Goal: Contribute content: Add original content to the website for others to see

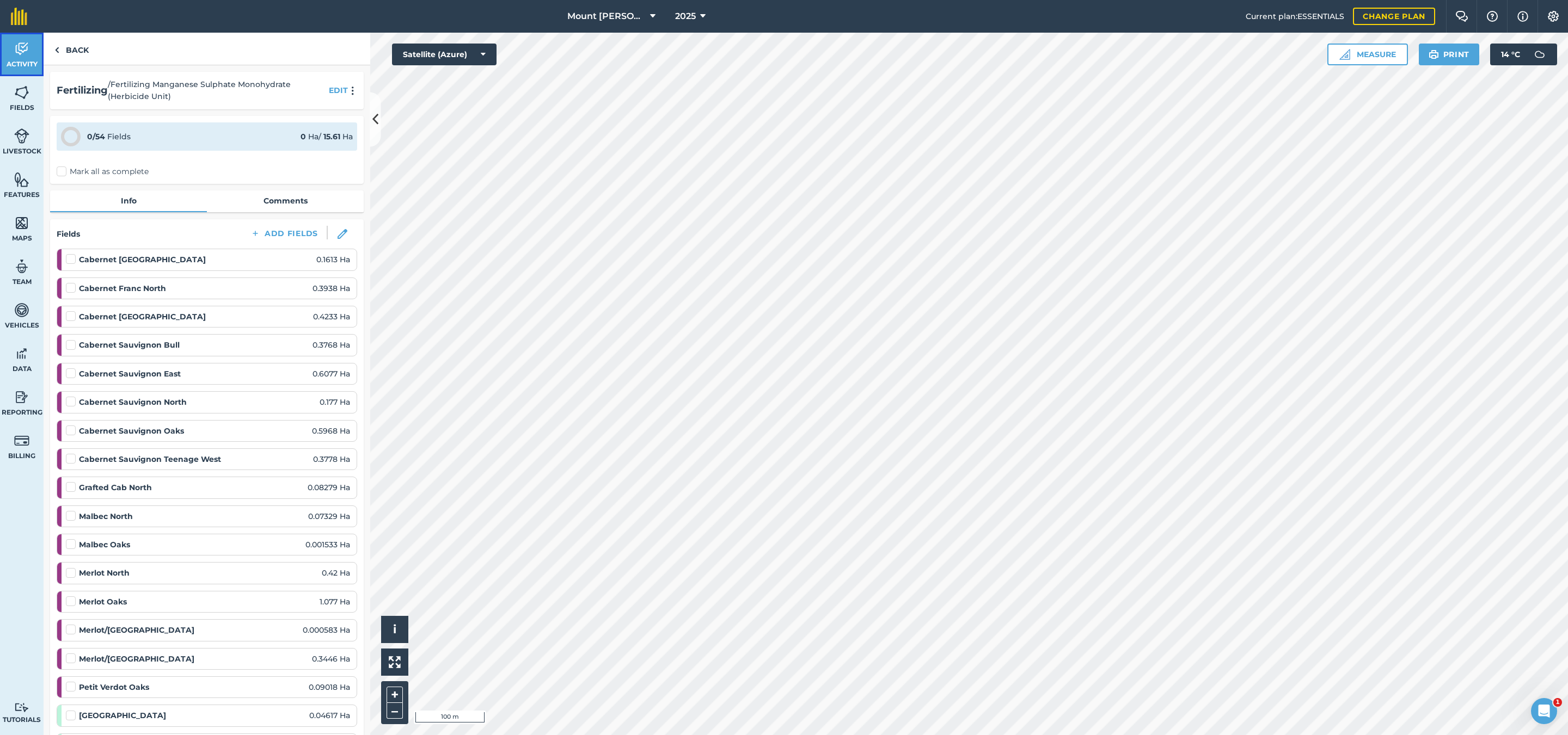
click at [18, 50] on img at bounding box center [22, 49] width 15 height 17
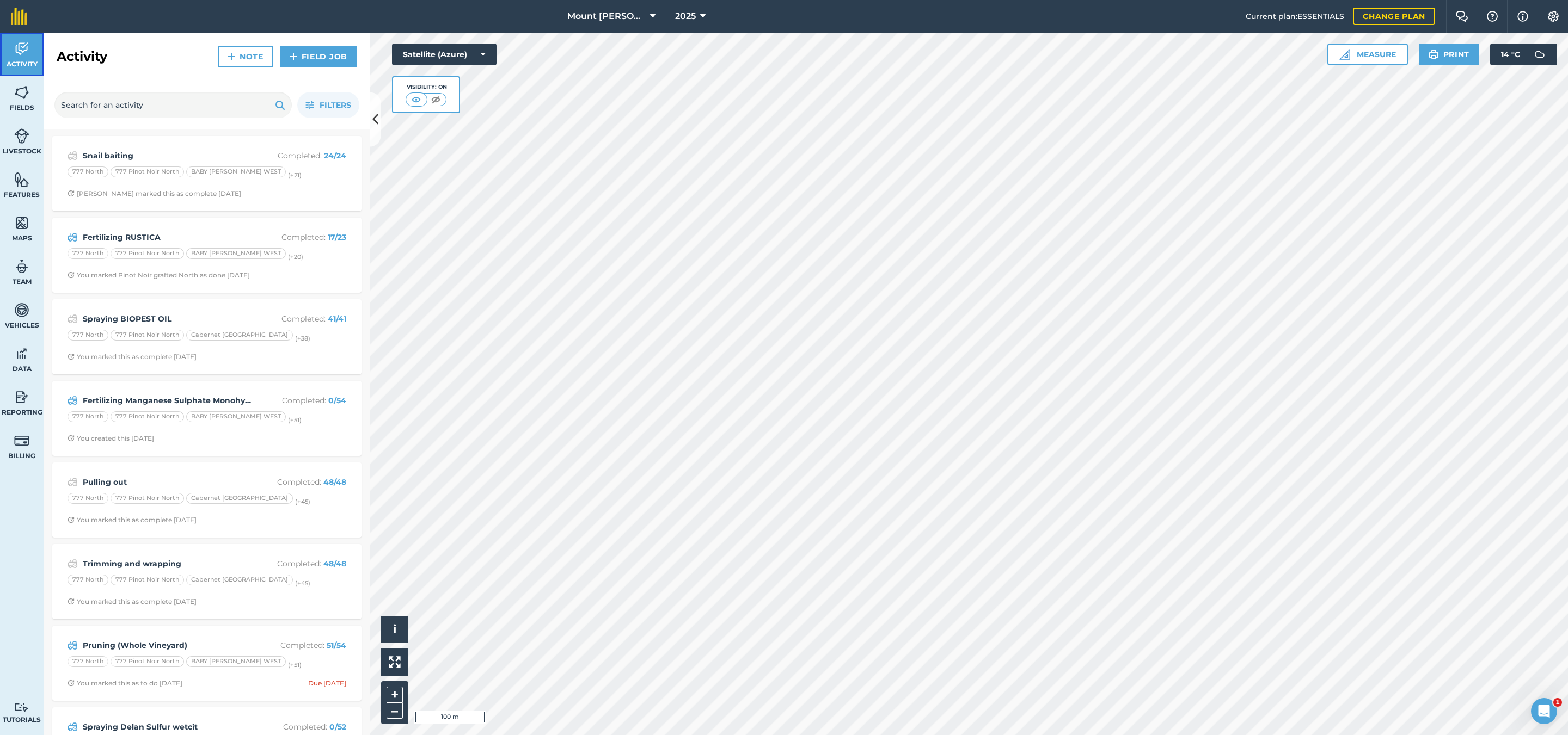
scroll to position [62, 0]
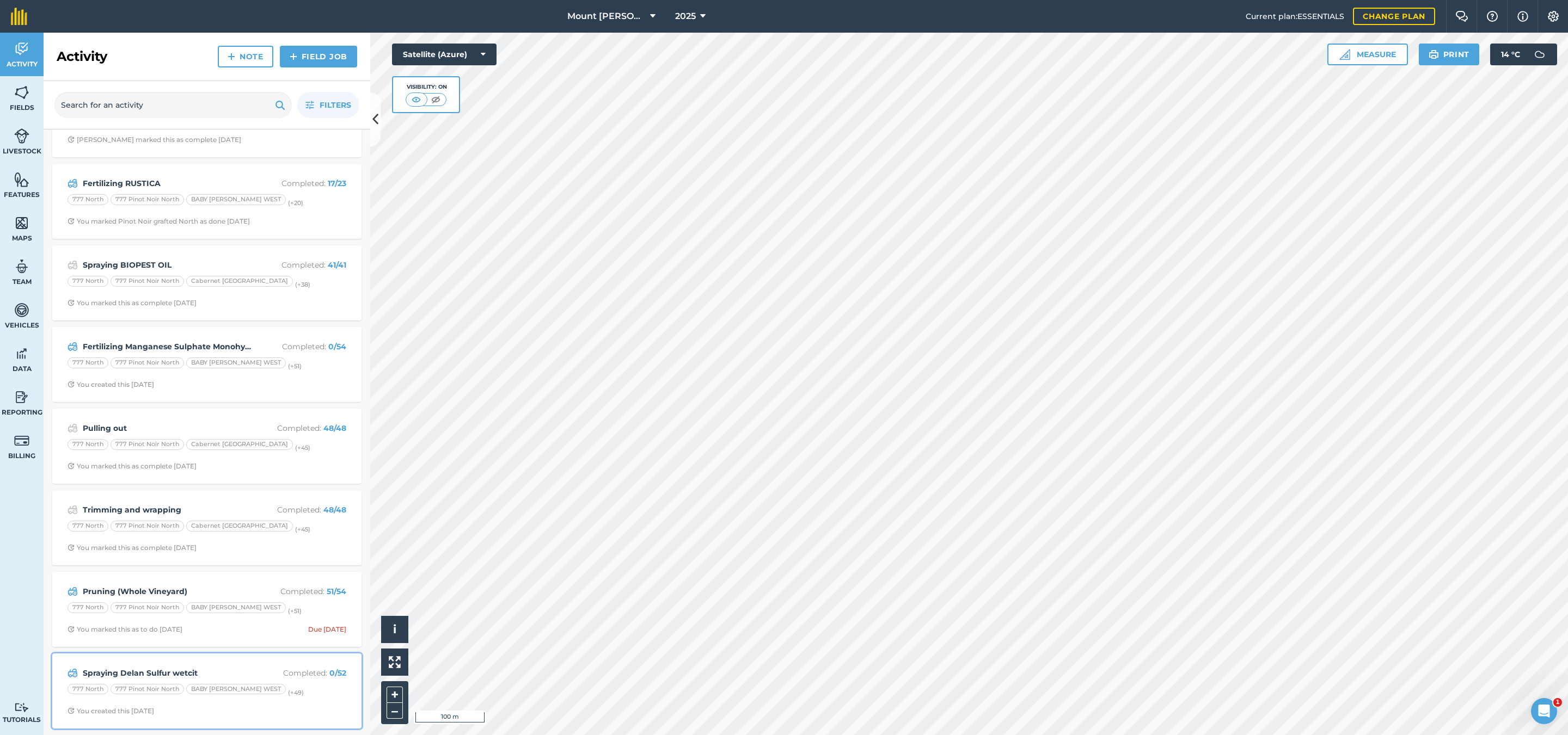
click at [284, 665] on div "Spraying Delan Sulfur wetcit Completed : 0 / 52 777 North 777 Pinot Noir North …" at bounding box center [207, 691] width 296 height 62
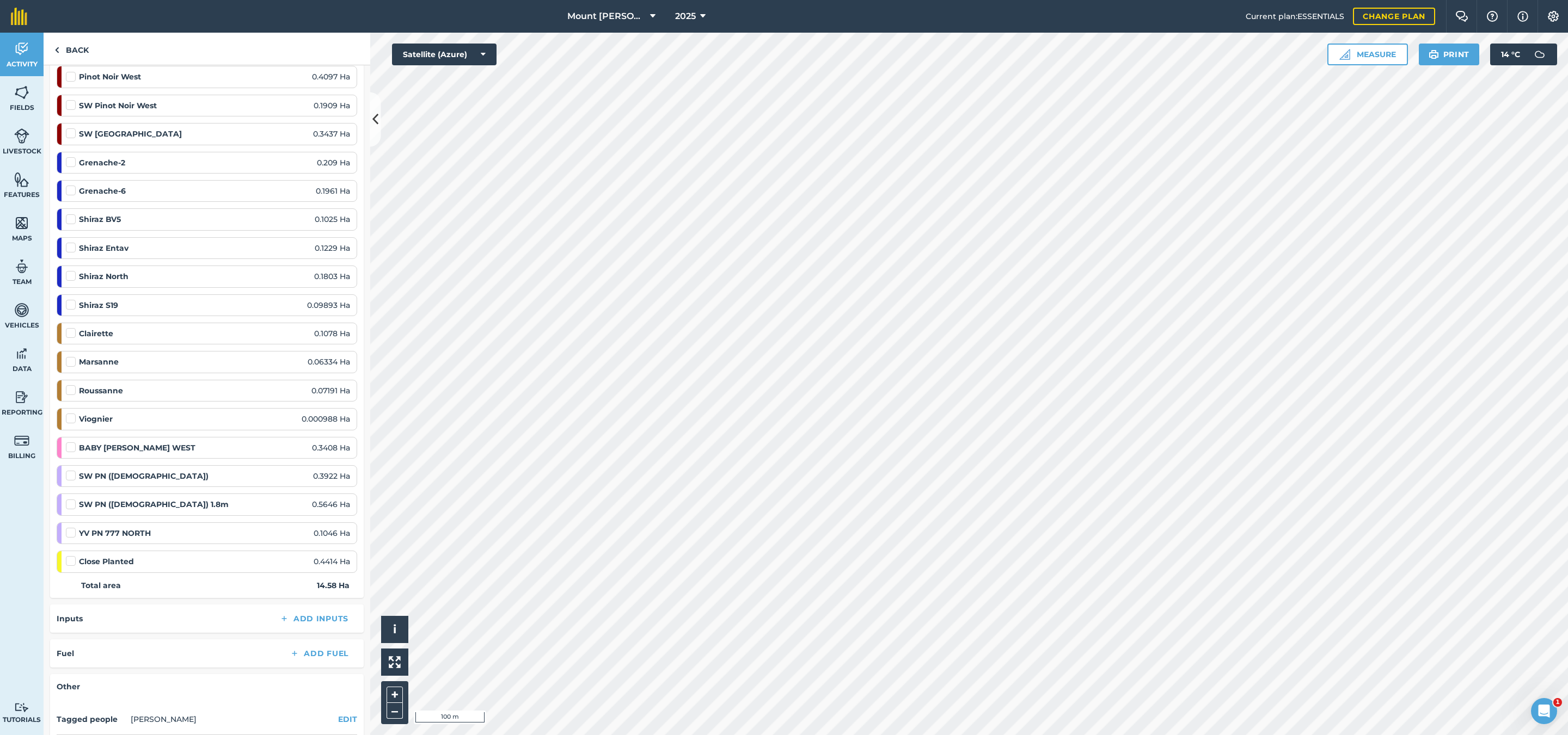
scroll to position [1294, 0]
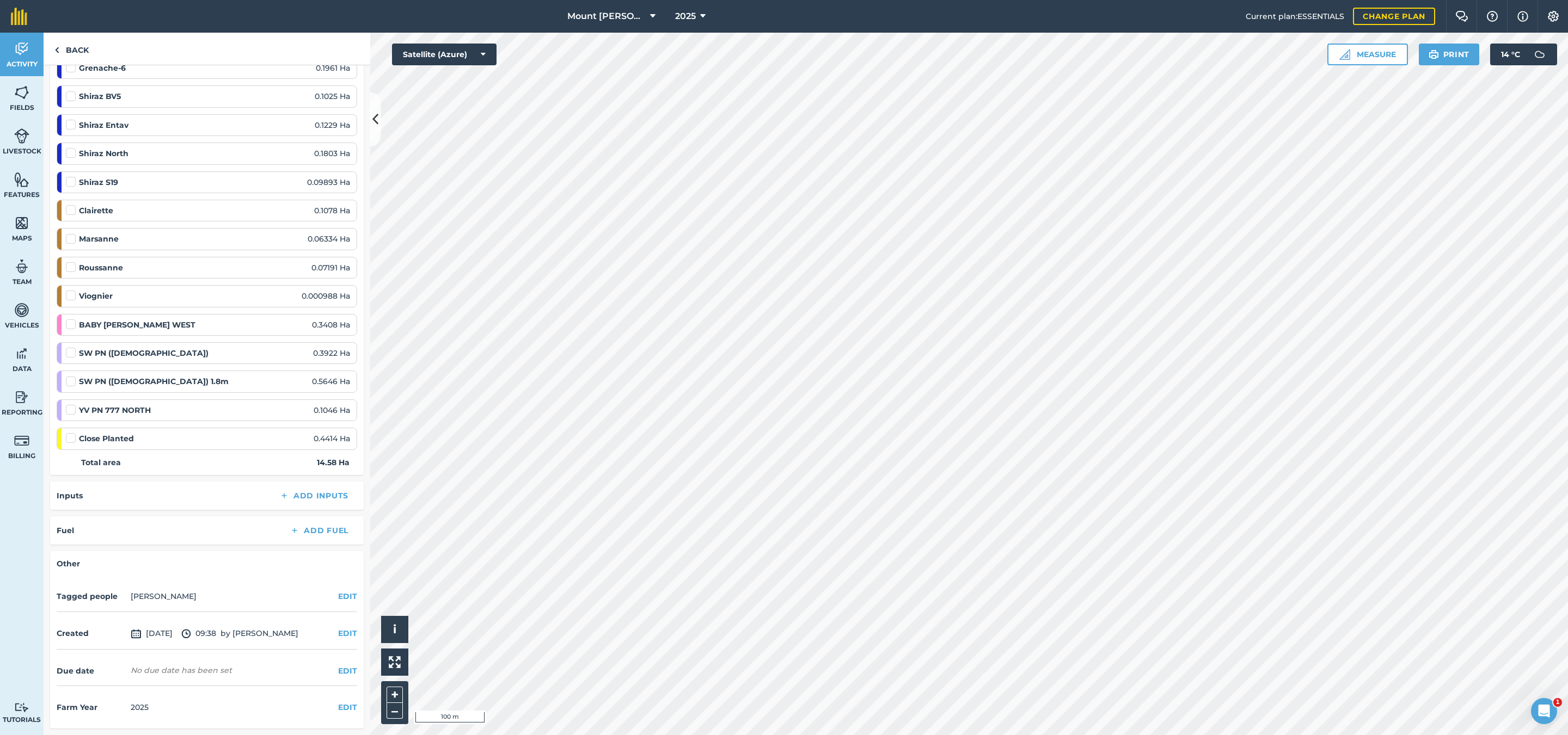
click at [76, 433] on label at bounding box center [72, 433] width 13 height 0
click at [73, 436] on input "checkbox" at bounding box center [69, 436] width 7 height 7
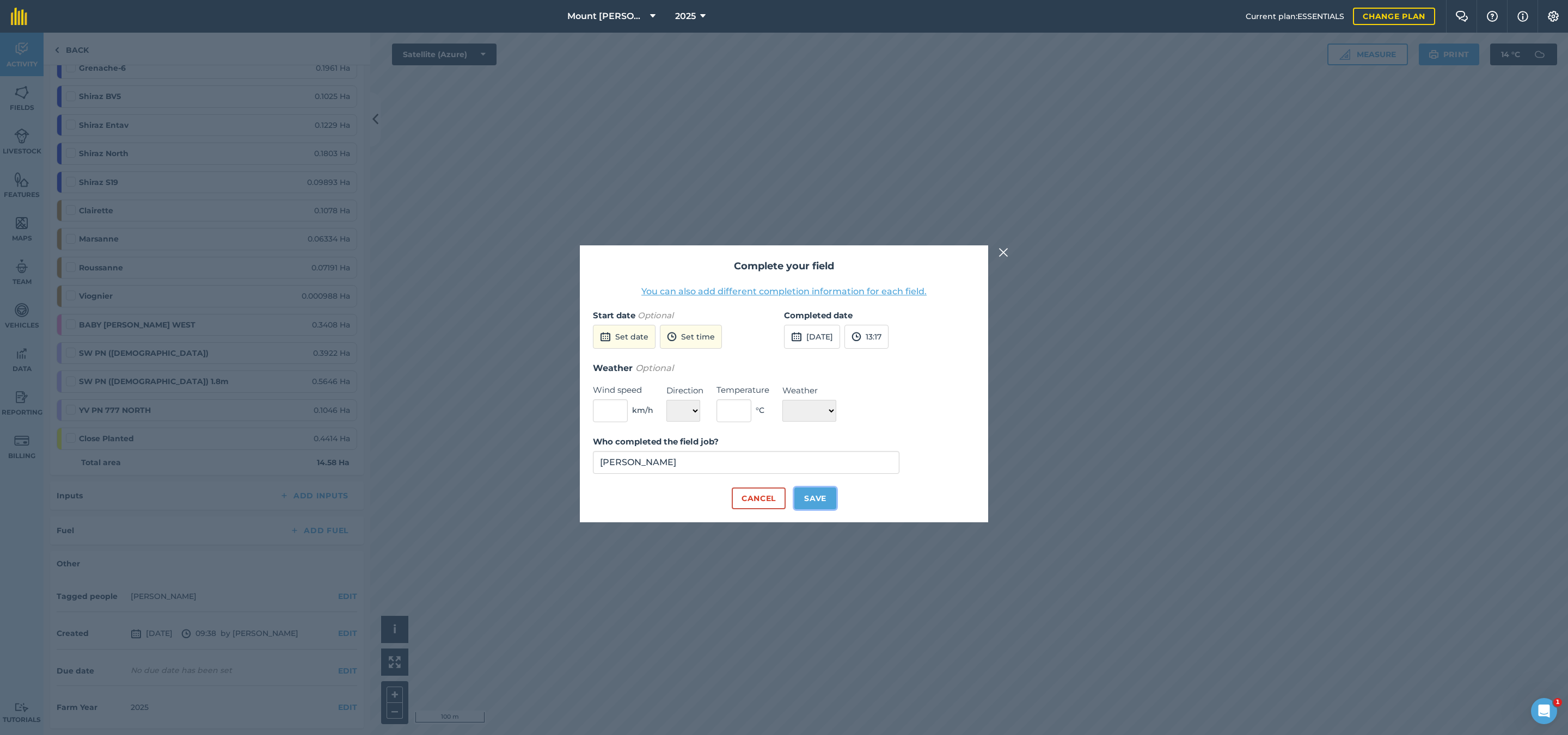
click at [804, 495] on button "Save" at bounding box center [816, 498] width 42 height 22
checkbox input "true"
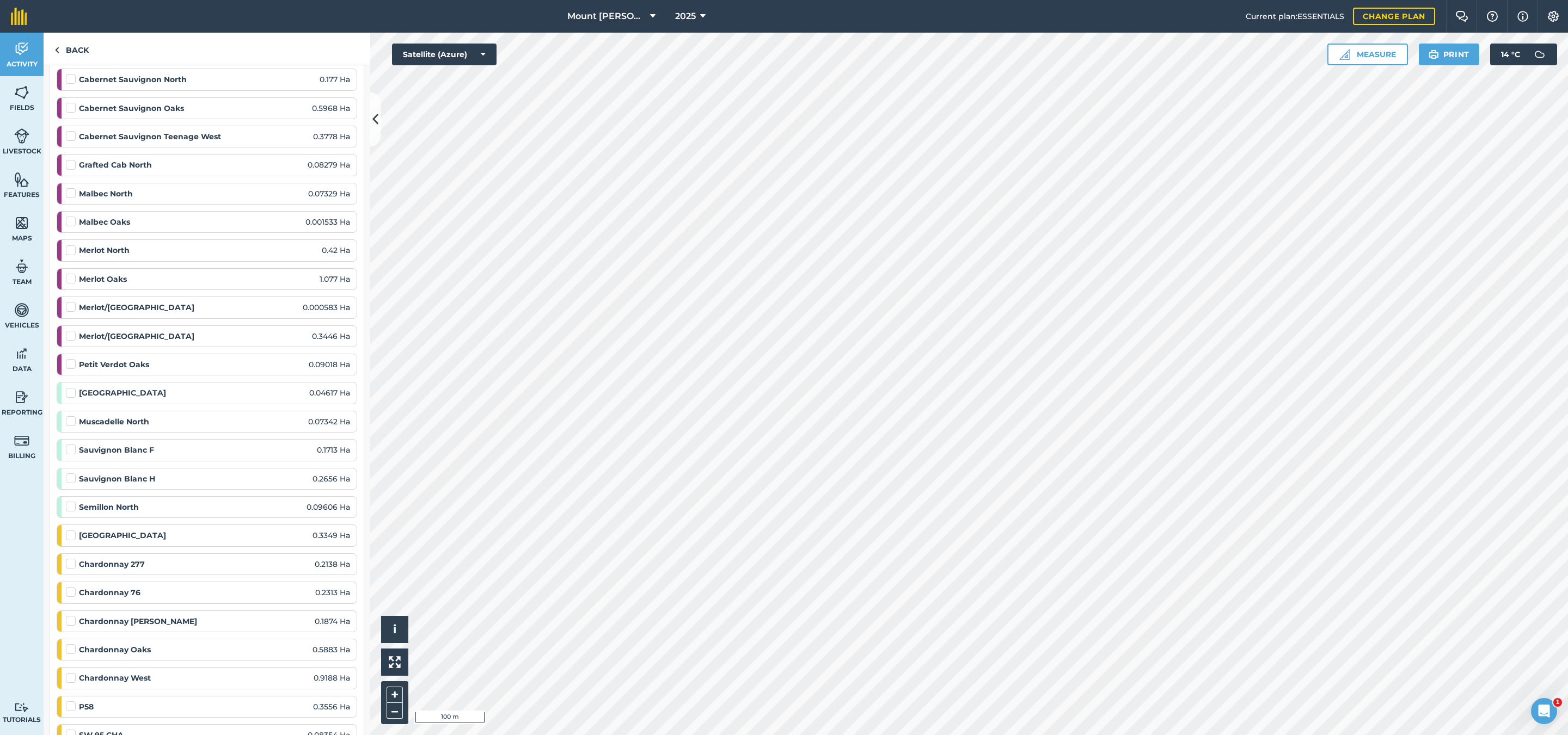
scroll to position [0, 0]
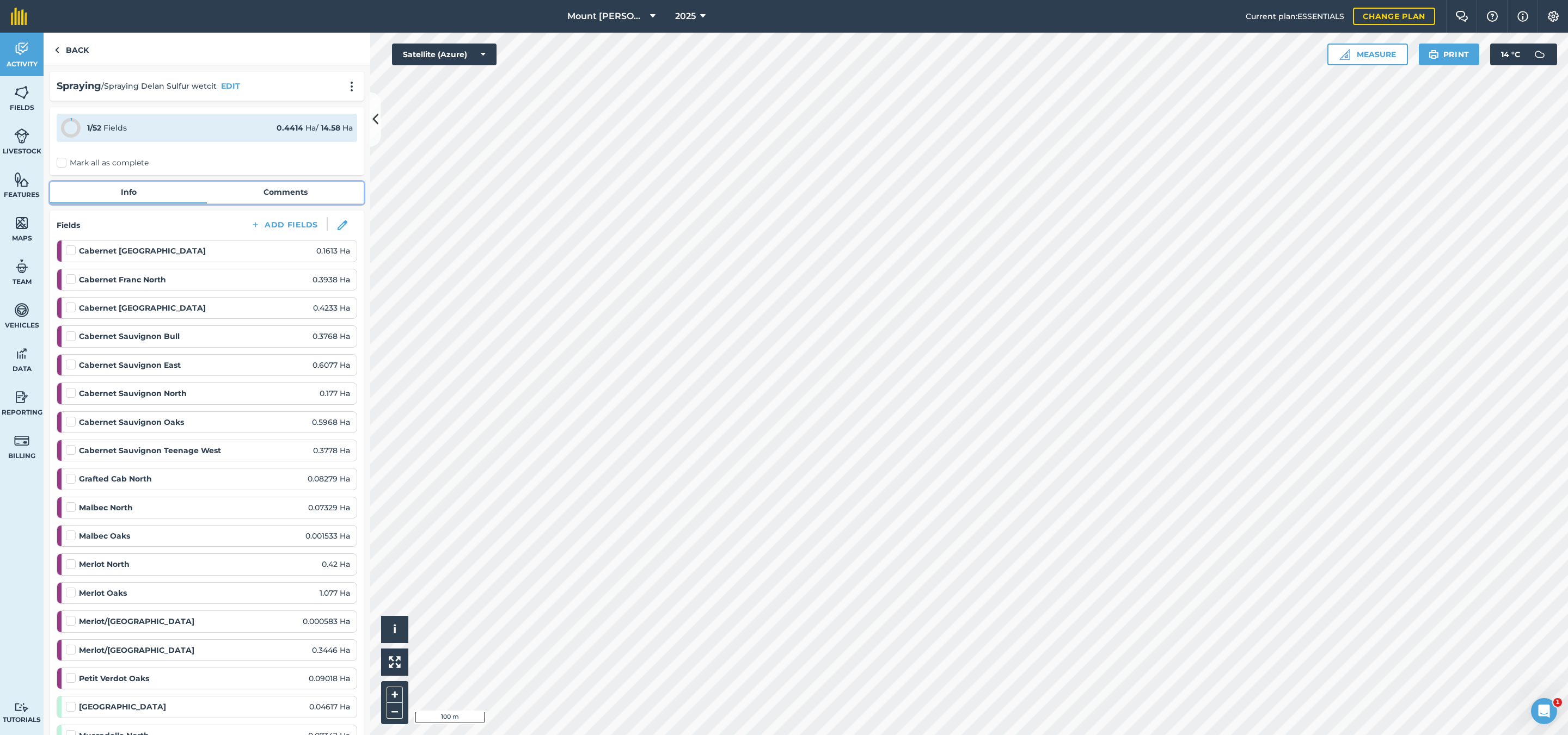
click at [266, 185] on link "Comments" at bounding box center [285, 192] width 156 height 20
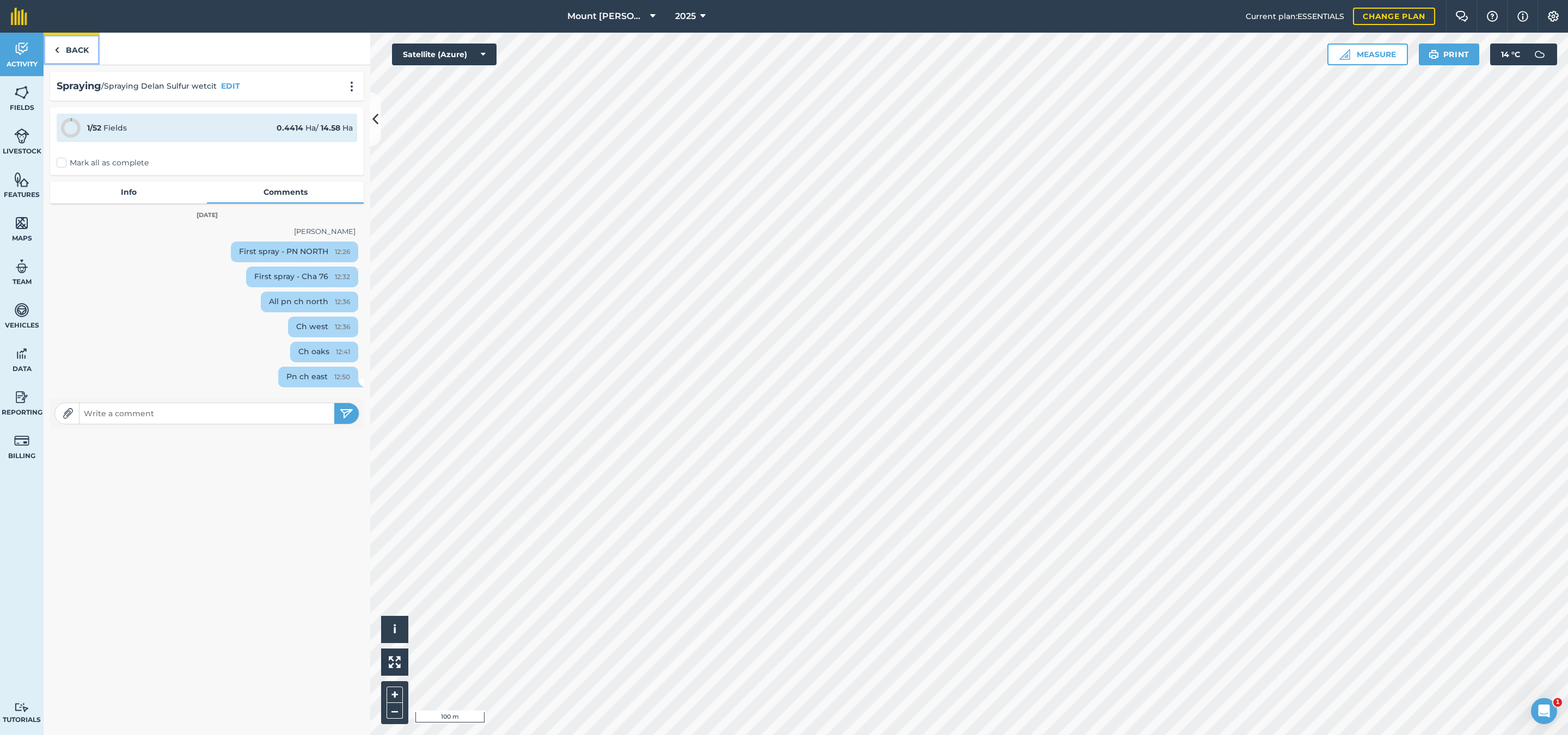
click at [89, 50] on link "Back" at bounding box center [71, 48] width 56 height 32
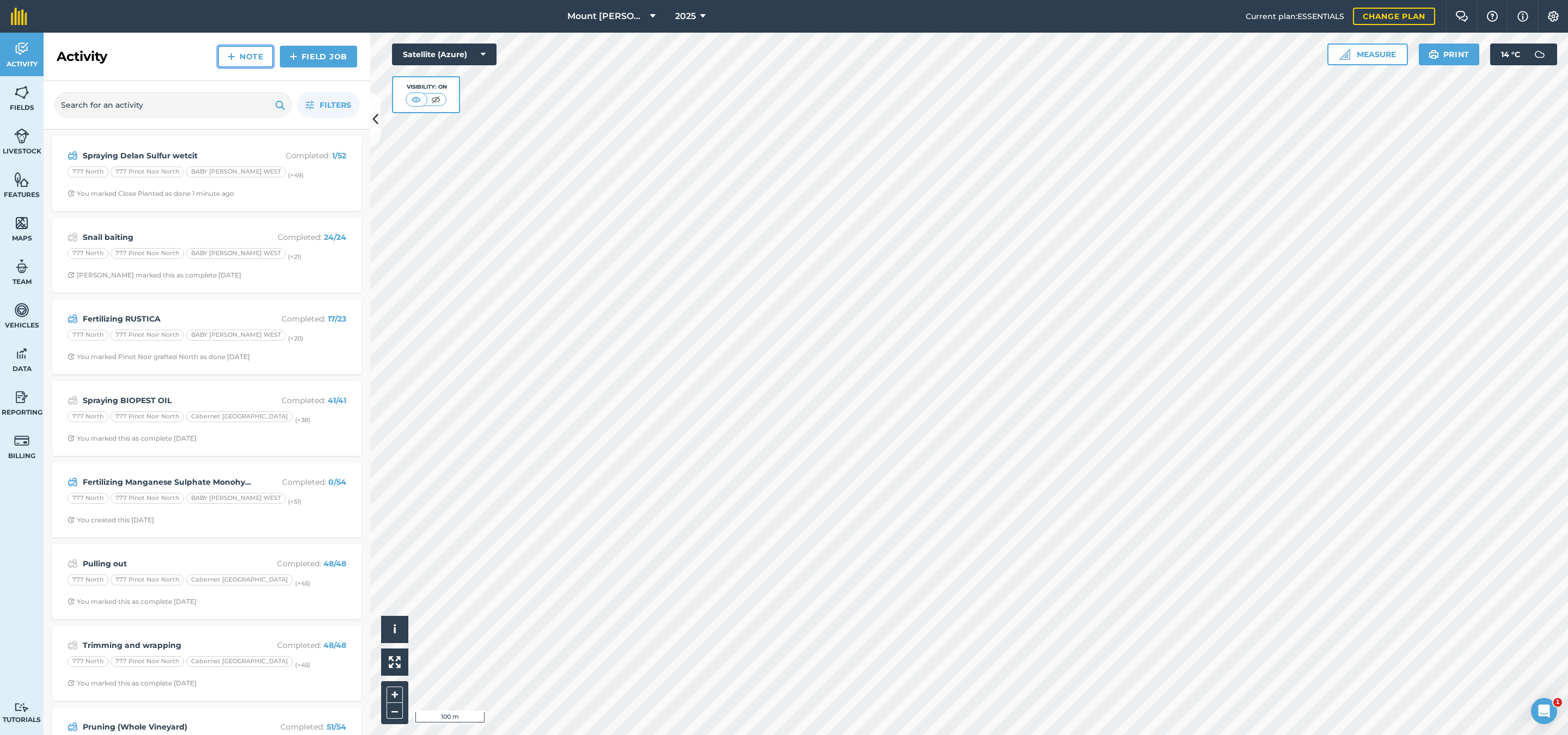
click at [229, 61] on img at bounding box center [231, 56] width 8 height 13
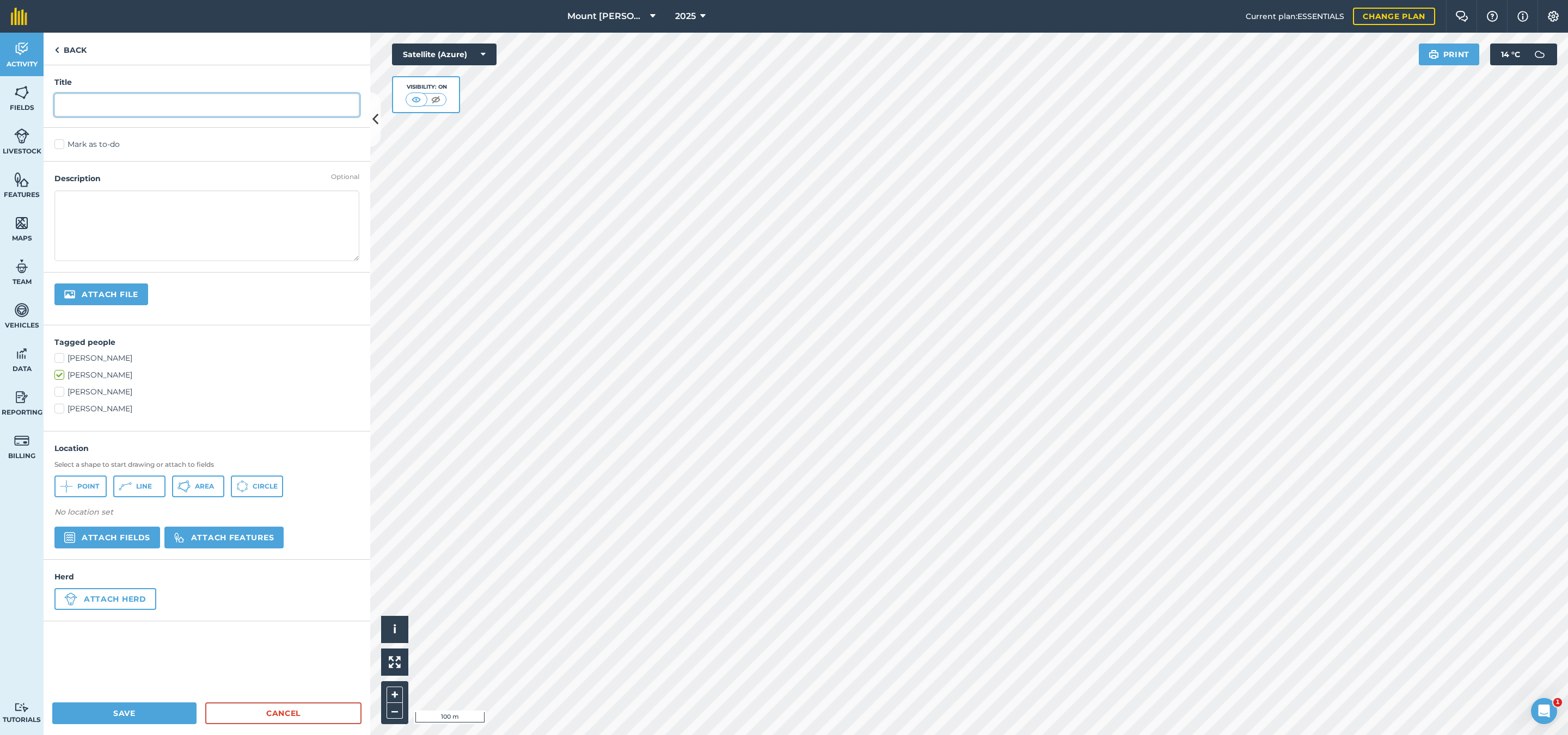
click at [175, 109] on input "text" at bounding box center [206, 105] width 305 height 23
type input "SDW SPRAY [DATE]"
click at [56, 144] on label "Mark as to-do" at bounding box center [206, 144] width 305 height 11
click at [56, 144] on input "Mark as to-do" at bounding box center [57, 141] width 7 height 7
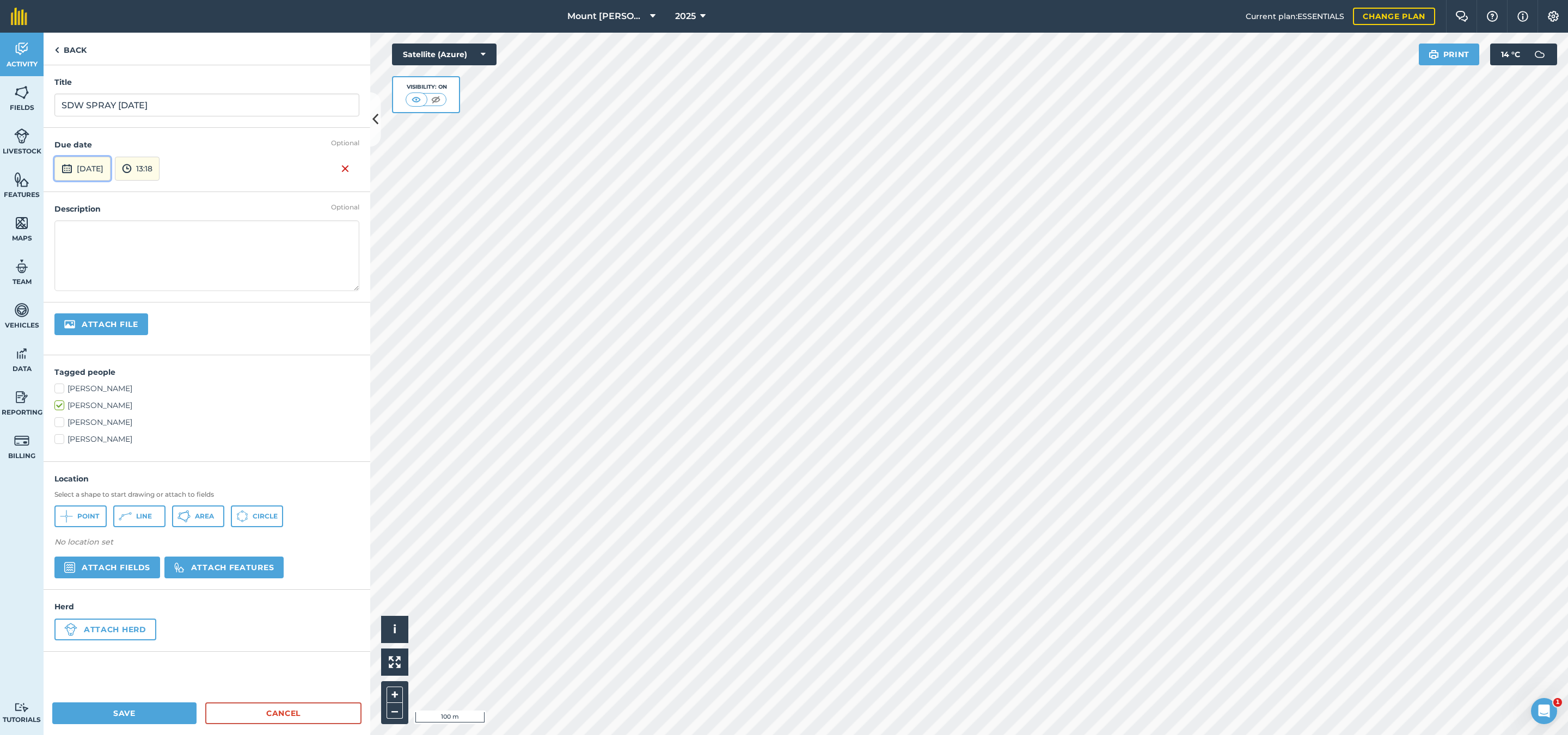
click at [107, 165] on button "[DATE]" at bounding box center [82, 169] width 56 height 24
click at [169, 247] on abbr "12" at bounding box center [169, 244] width 7 height 7
click at [132, 166] on img at bounding box center [126, 169] width 10 height 13
click at [166, 232] on button "15:30" at bounding box center [141, 229] width 51 height 17
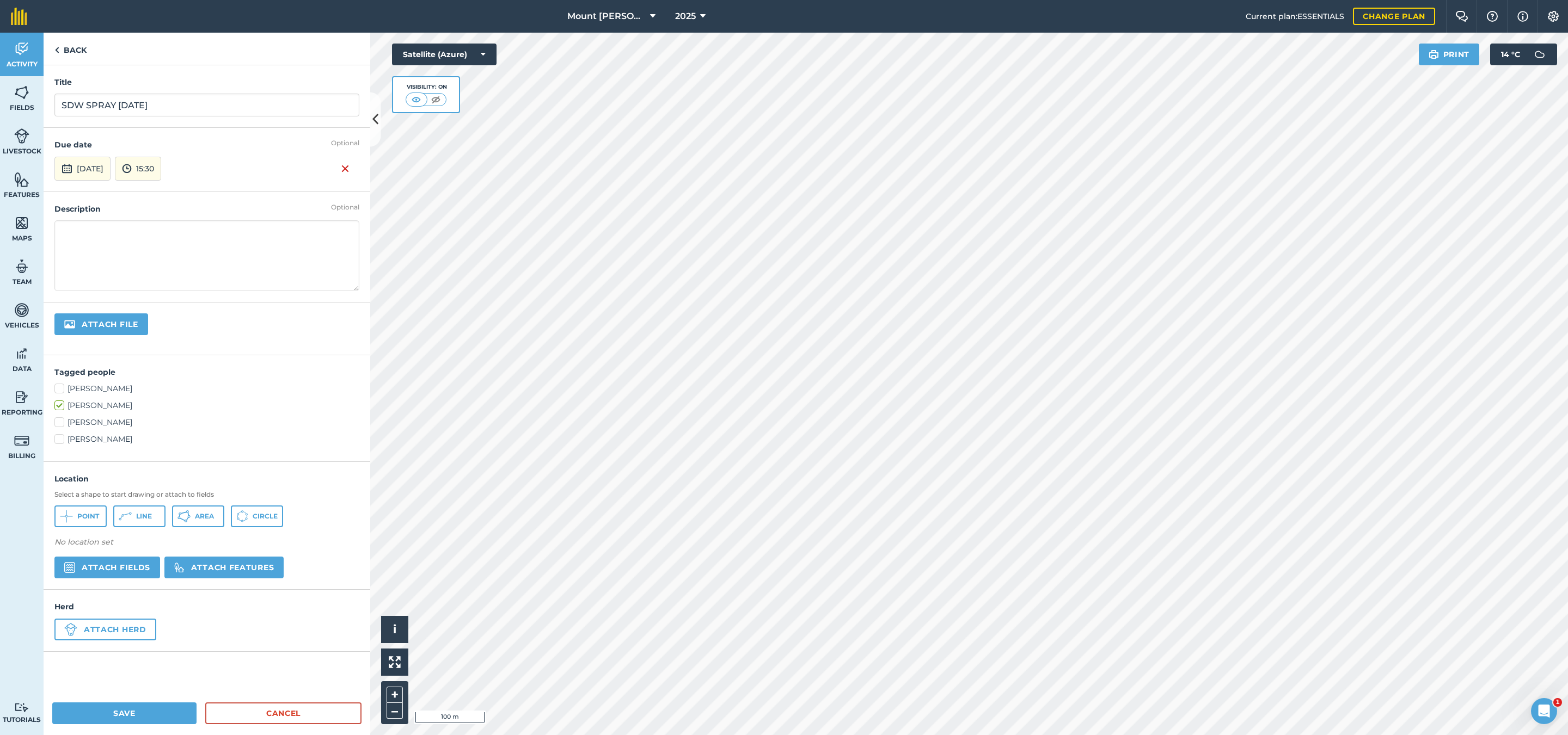
click at [162, 249] on textarea at bounding box center [206, 256] width 305 height 71
type textarea "First Delan for Chardonnay. PN north included in [GEOGRAPHIC_DATA]."
click at [219, 323] on input "file" at bounding box center [137, 325] width 166 height 23
click at [332, 333] on div "Attach file" at bounding box center [207, 329] width 327 height 53
click at [120, 572] on button "Attach fields" at bounding box center [107, 567] width 105 height 22
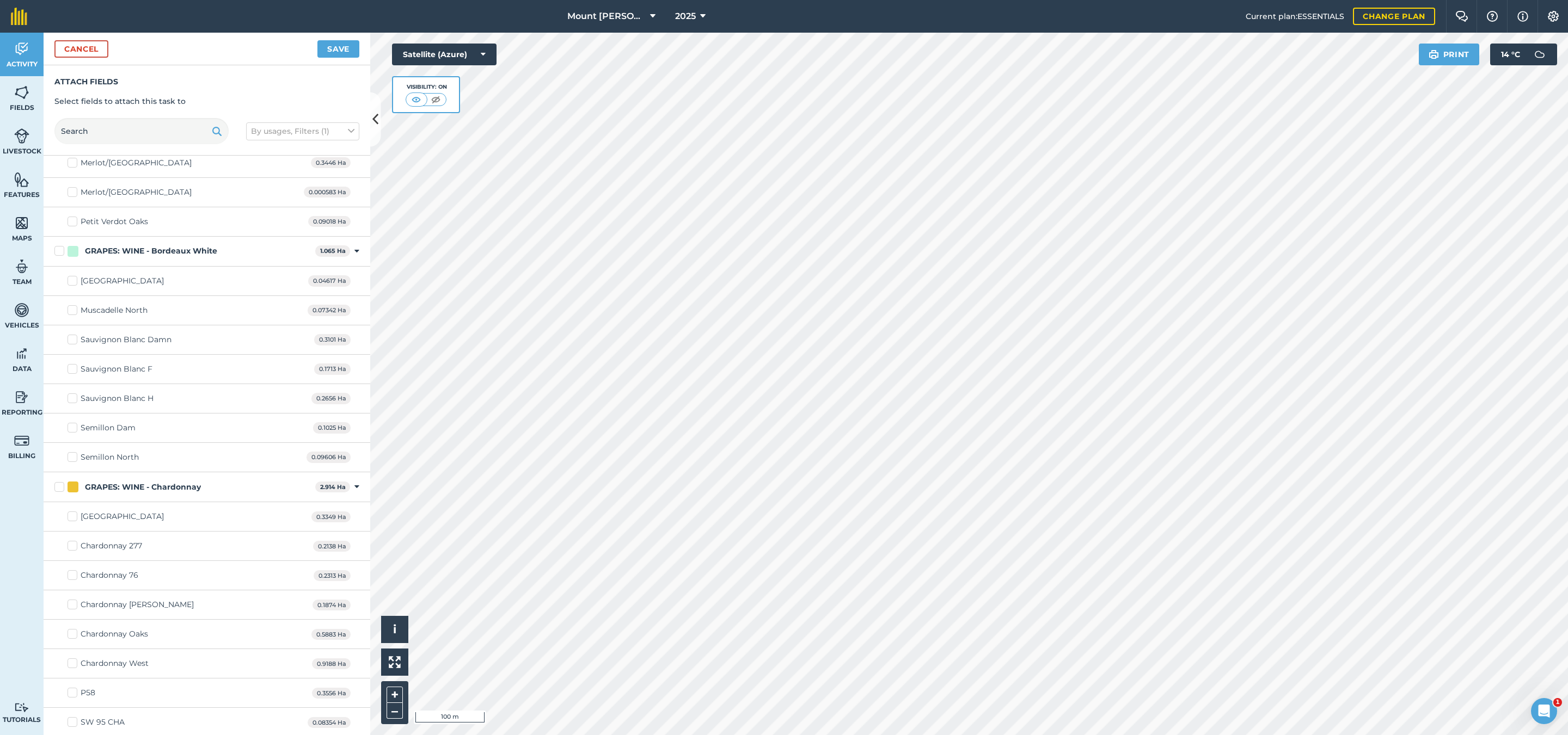
scroll to position [735, 0]
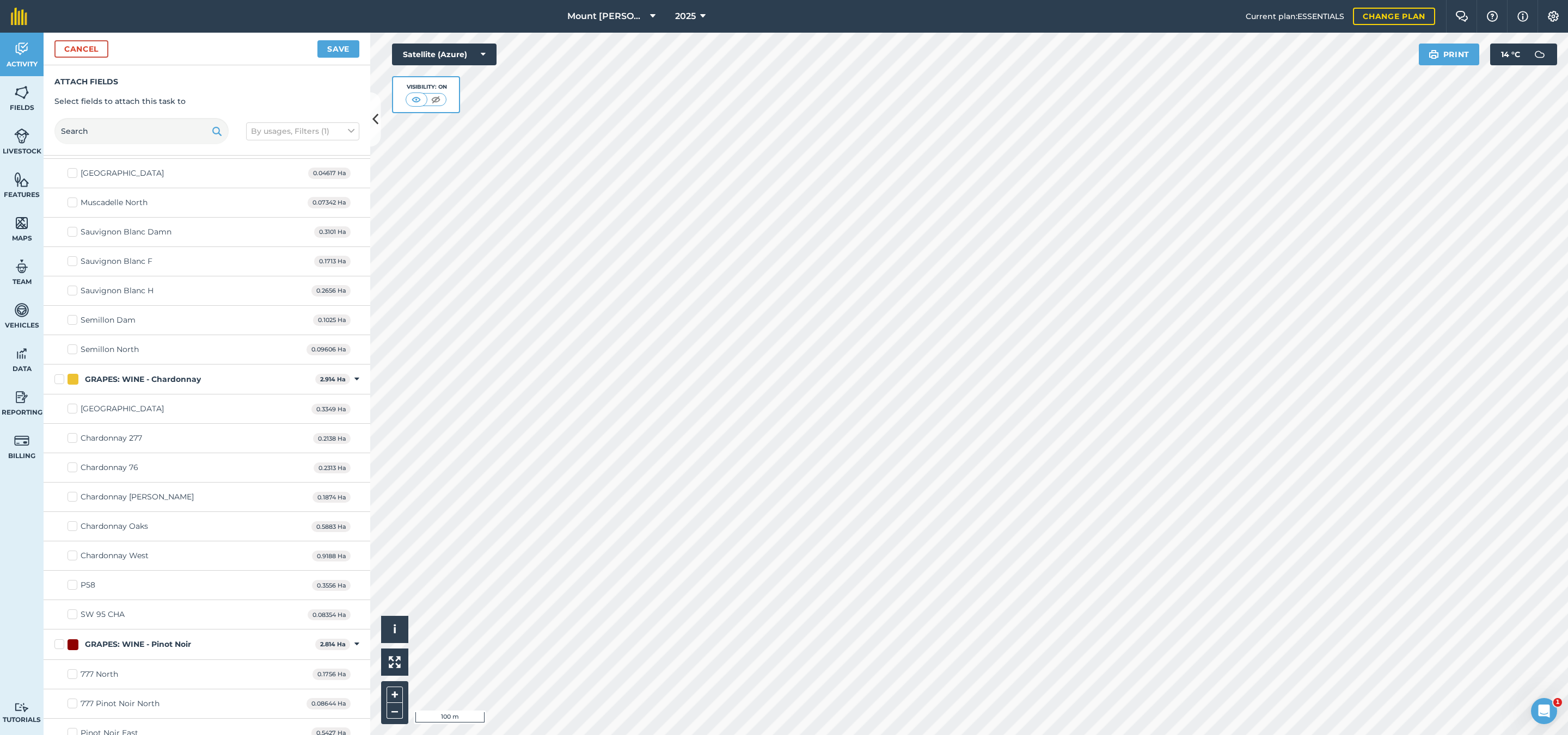
click at [116, 415] on div "[GEOGRAPHIC_DATA]" at bounding box center [122, 409] width 84 height 11
click at [74, 411] on input "[GEOGRAPHIC_DATA]" at bounding box center [71, 406] width 7 height 7
checkbox input "true"
click at [54, 385] on label "GRAPES: WINE - Chardonnay" at bounding box center [182, 379] width 257 height 11
click at [54, 381] on input "GRAPES: WINE - Chardonnay" at bounding box center [57, 377] width 7 height 7
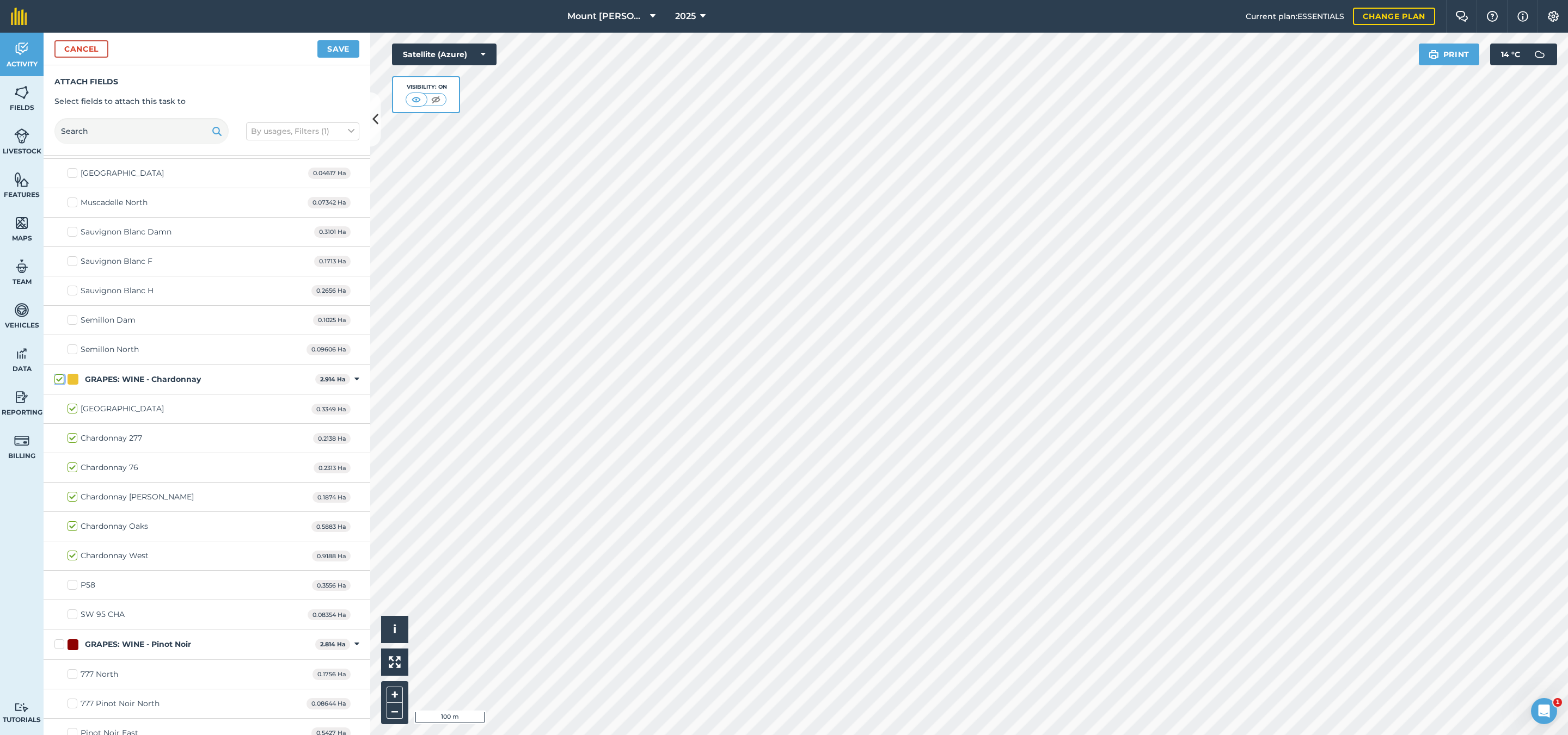
checkbox input "true"
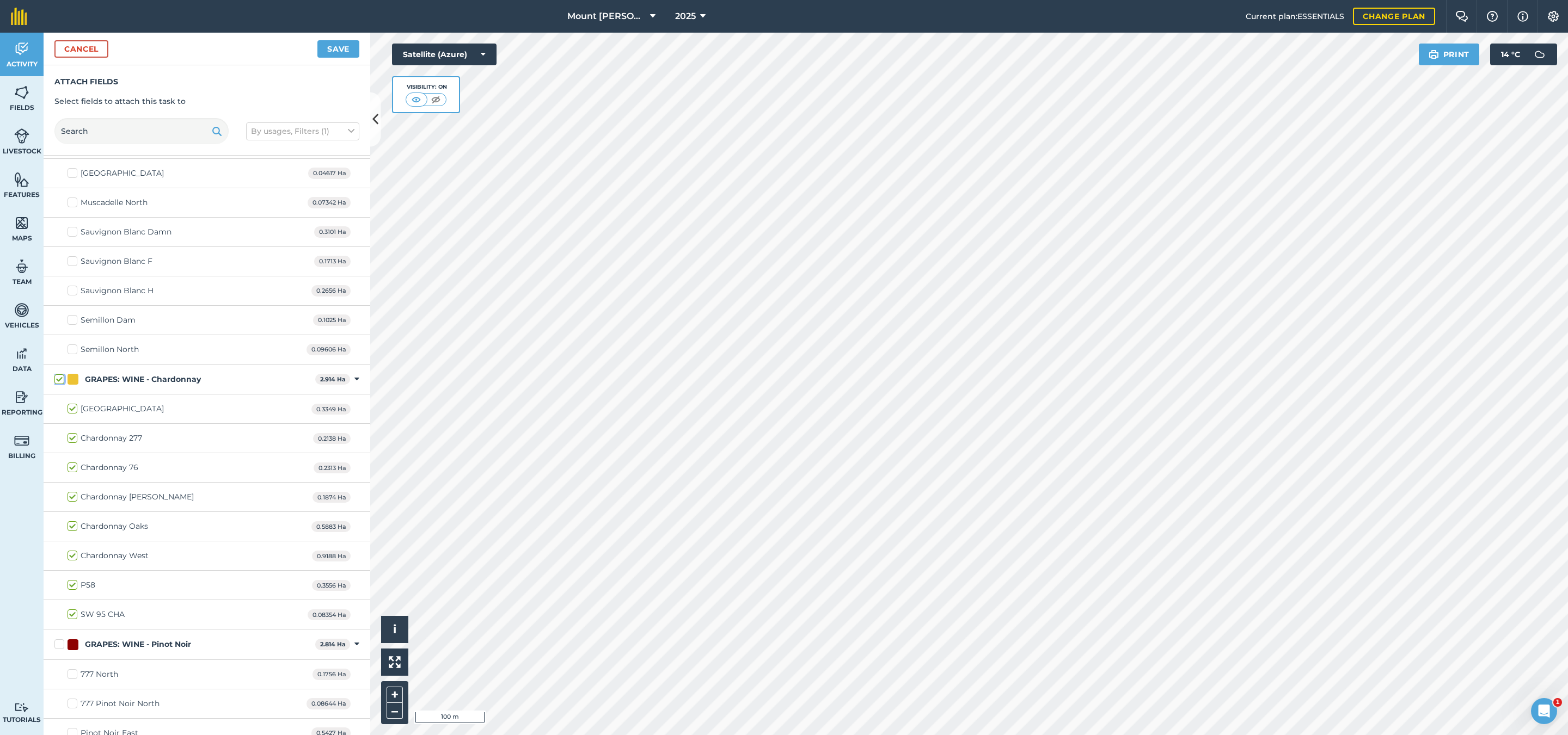
checkbox input "true"
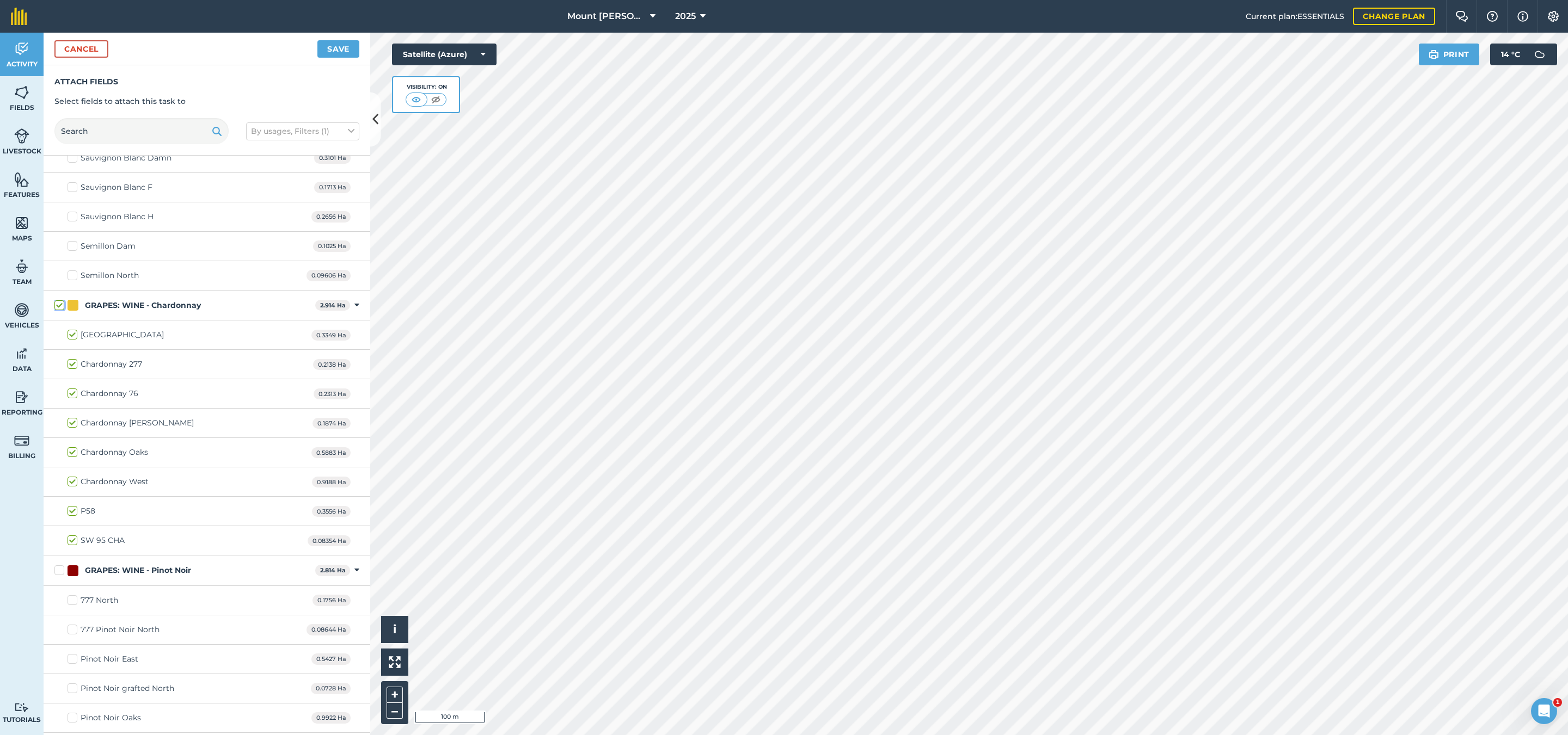
scroll to position [898, 0]
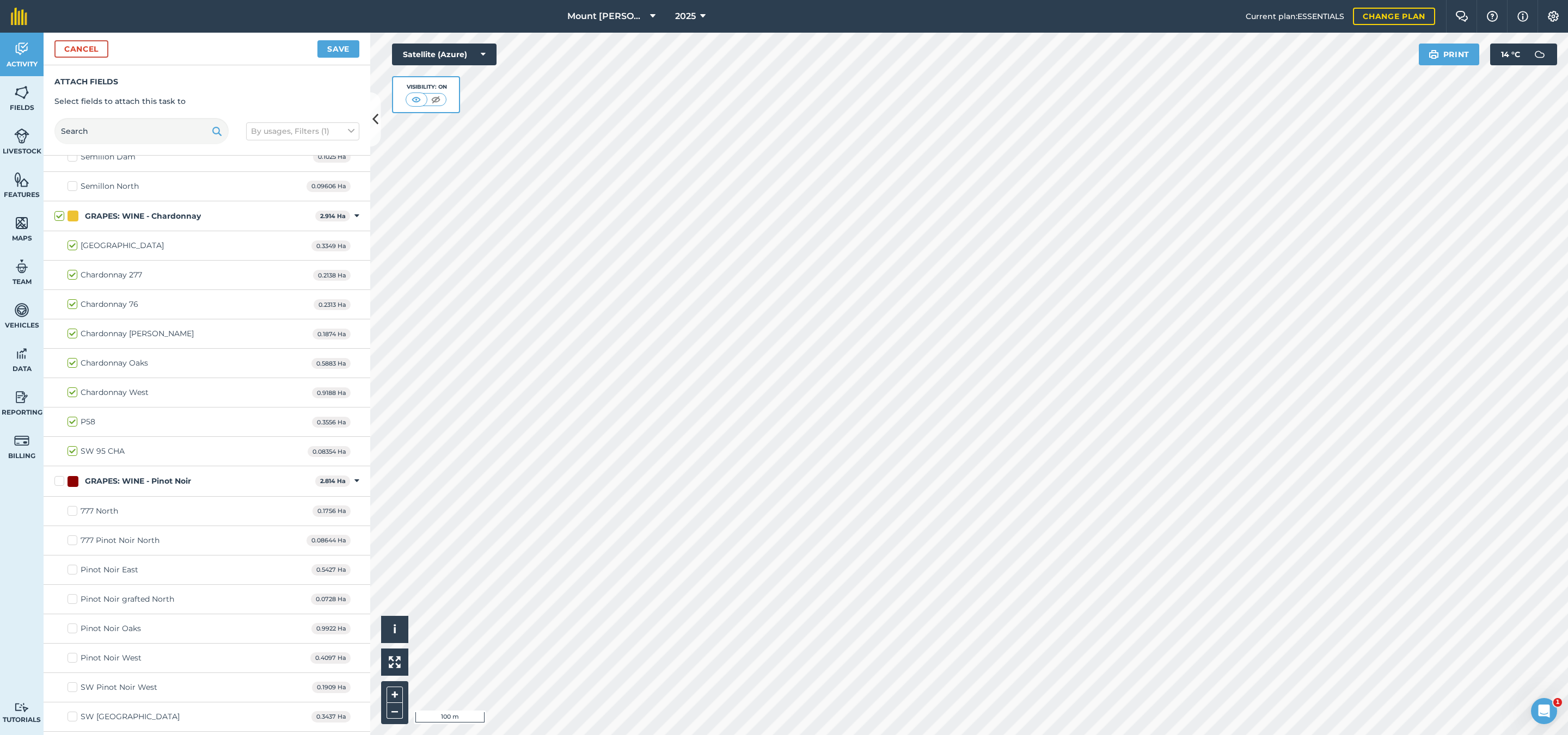
click at [72, 457] on label "SW 95 CHA" at bounding box center [96, 451] width 57 height 11
click at [72, 453] on input "SW 95 CHA" at bounding box center [71, 449] width 7 height 7
checkbox input "false"
click at [72, 457] on label "SW 95 CHA" at bounding box center [96, 451] width 57 height 11
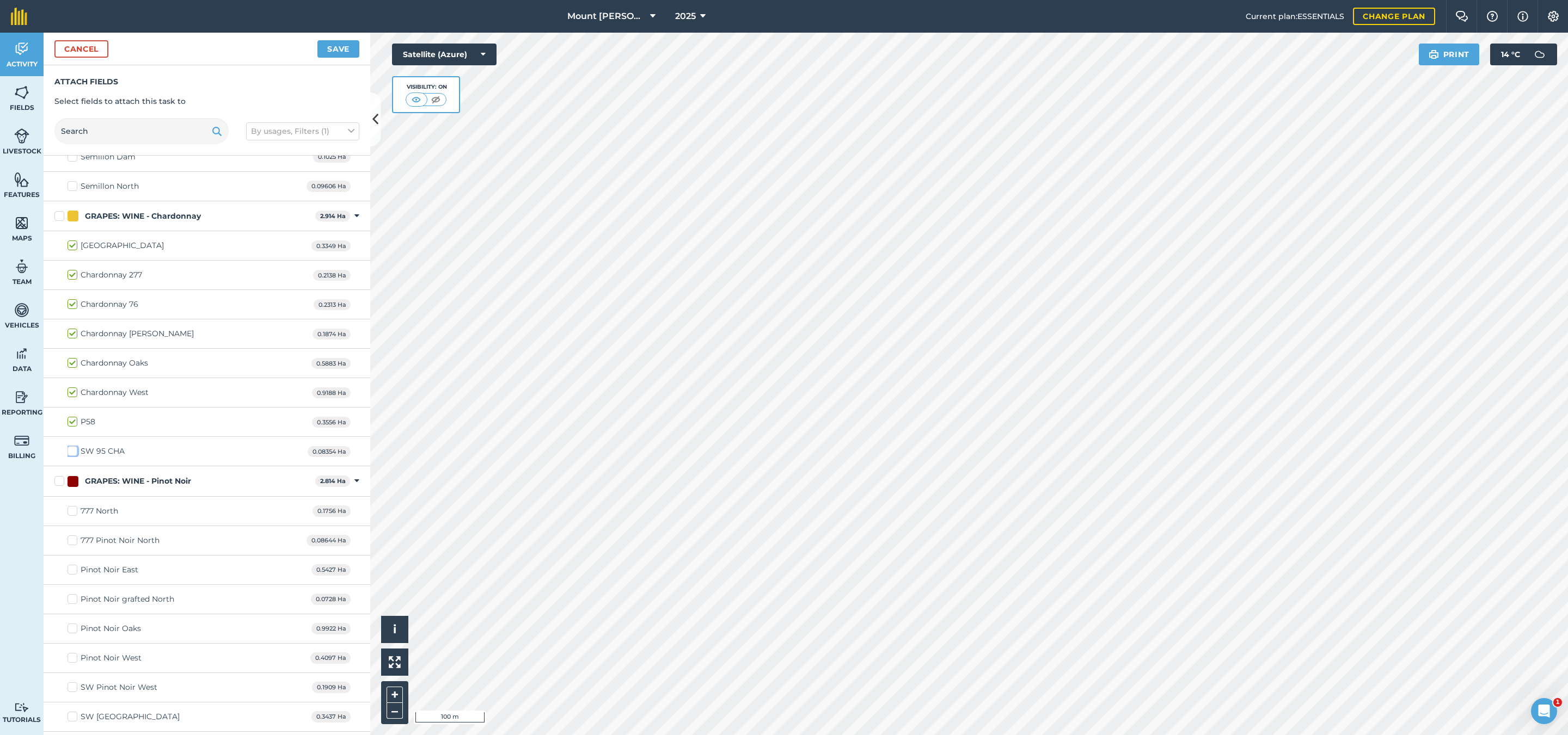
click at [72, 453] on input "SW 95 CHA" at bounding box center [71, 449] width 7 height 7
checkbox input "true"
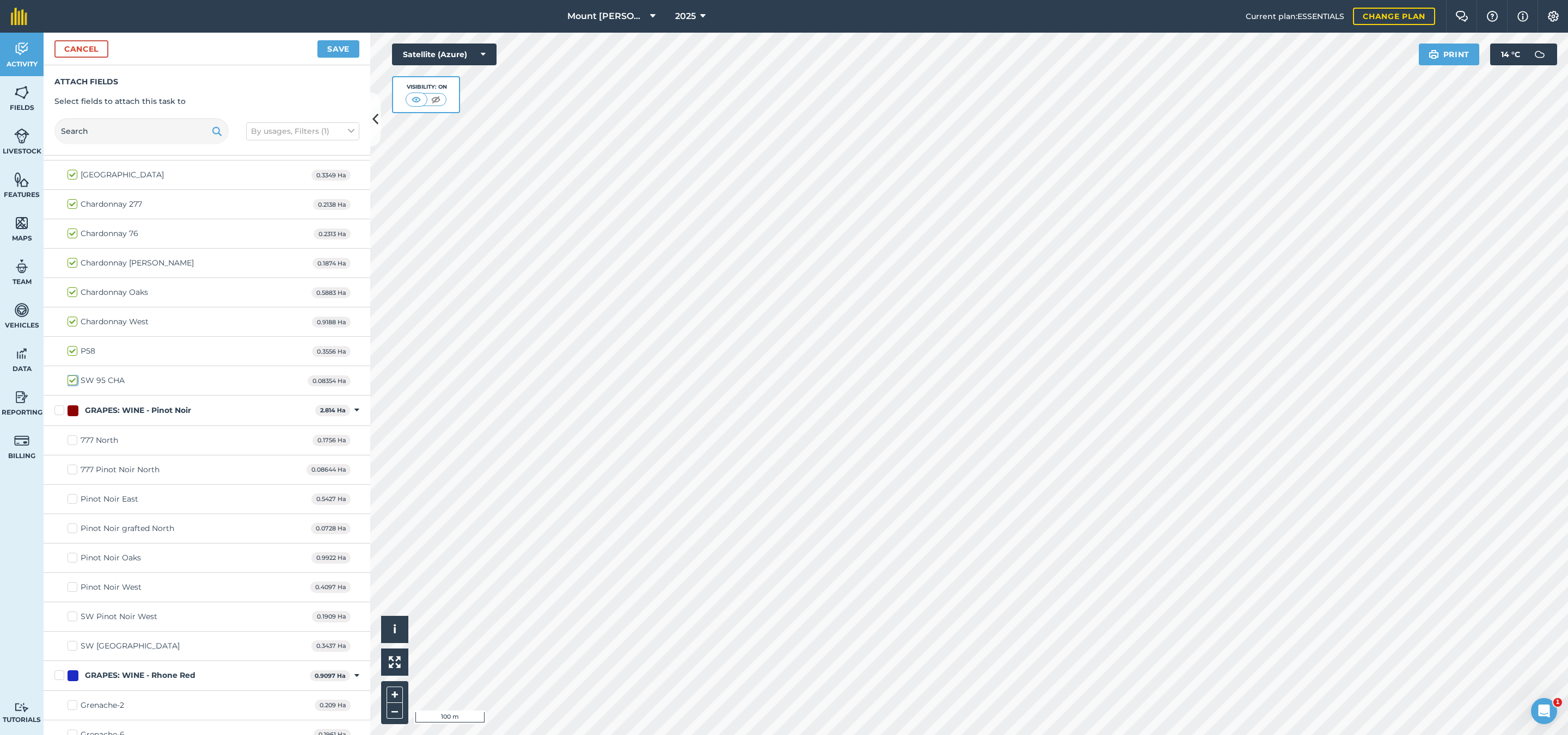
scroll to position [1061, 0]
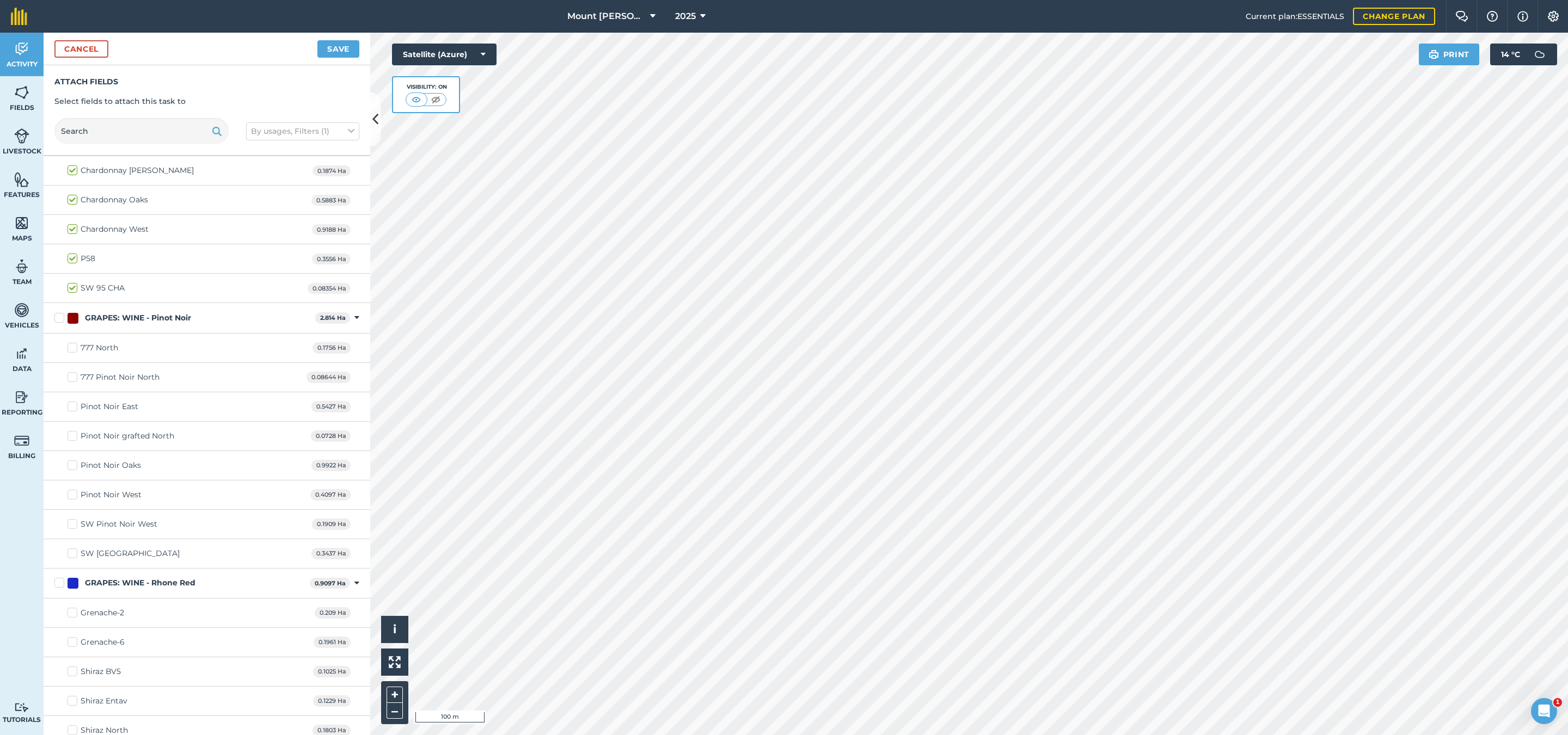
click at [68, 530] on label "SW Pinot Noir West" at bounding box center [112, 524] width 90 height 11
click at [68, 526] on input "SW Pinot Noir West" at bounding box center [71, 521] width 7 height 7
checkbox input "true"
click at [71, 560] on label "SW [GEOGRAPHIC_DATA]" at bounding box center [123, 554] width 112 height 11
click at [71, 555] on input "SW [GEOGRAPHIC_DATA]" at bounding box center [71, 551] width 7 height 7
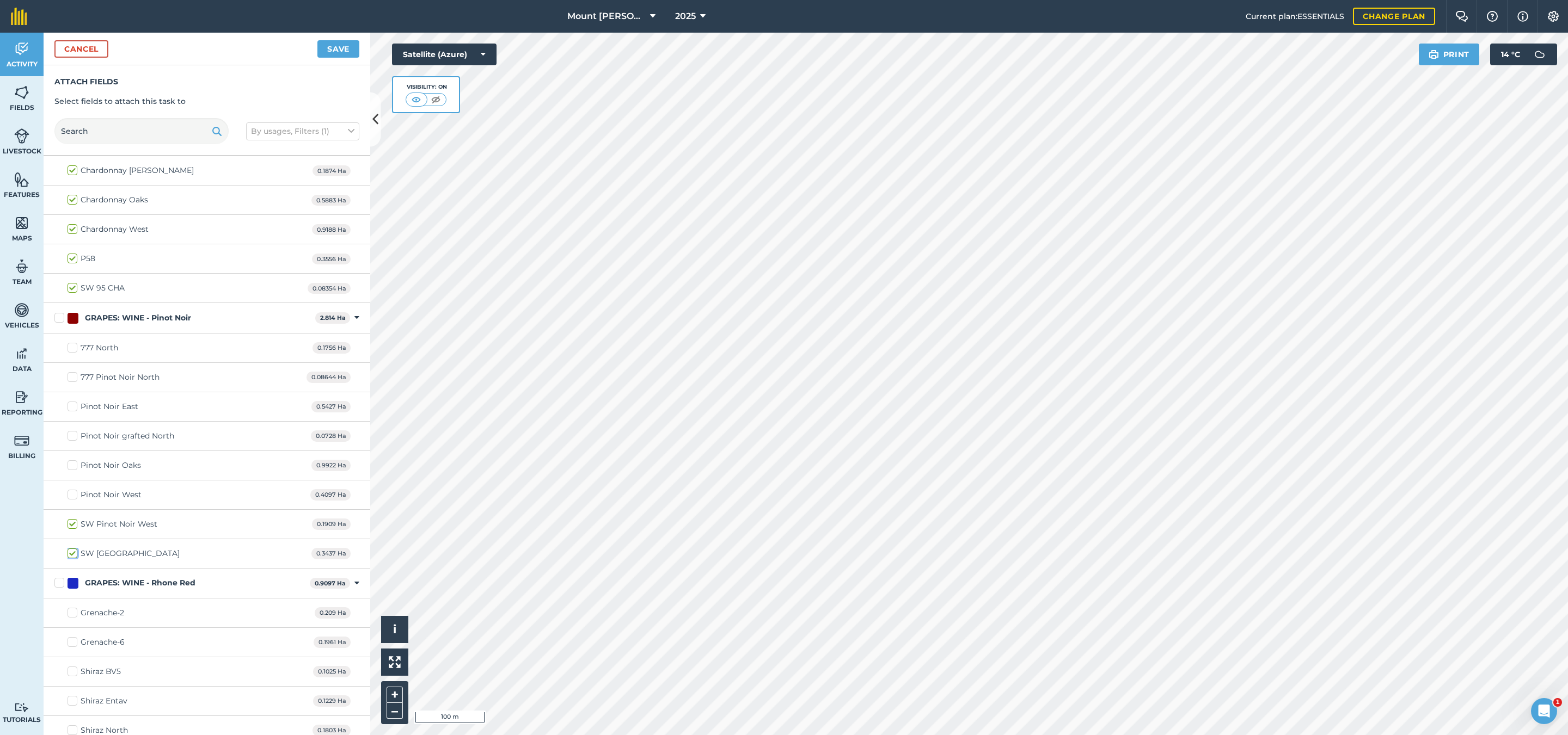
checkbox input "true"
click at [74, 530] on label "SW Pinot Noir West" at bounding box center [112, 524] width 90 height 11
click at [74, 526] on input "SW Pinot Noir West" at bounding box center [71, 521] width 7 height 7
checkbox input "false"
click at [71, 501] on label "Pinot Noir West" at bounding box center [105, 494] width 74 height 11
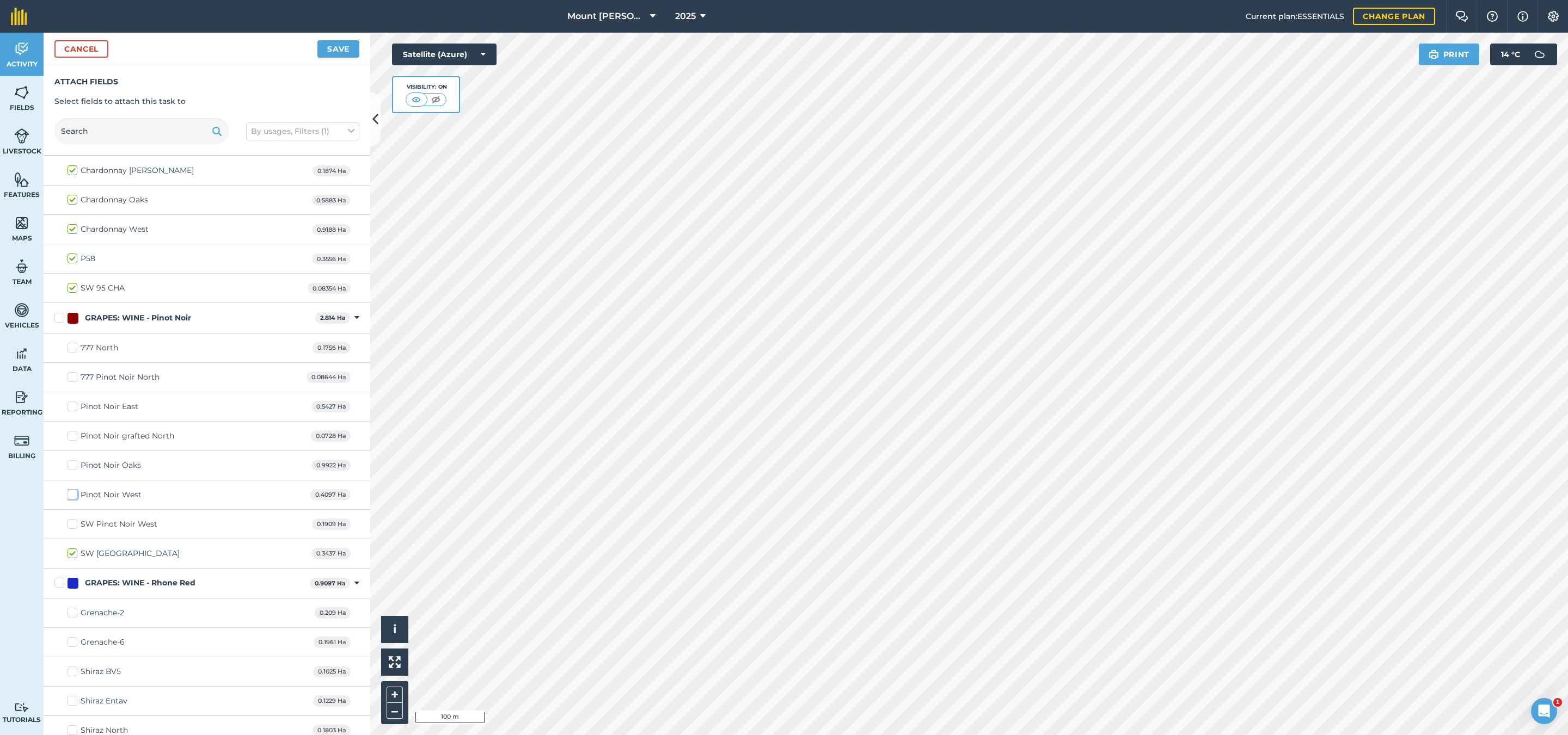
click at [71, 497] on input "Pinot Noir West" at bounding box center [71, 492] width 7 height 7
click at [70, 501] on label "Pinot Noir West" at bounding box center [105, 494] width 74 height 11
click at [70, 497] on input "Pinot Noir West" at bounding box center [71, 492] width 7 height 7
checkbox input "false"
click at [72, 354] on label "777 North" at bounding box center [93, 348] width 50 height 11
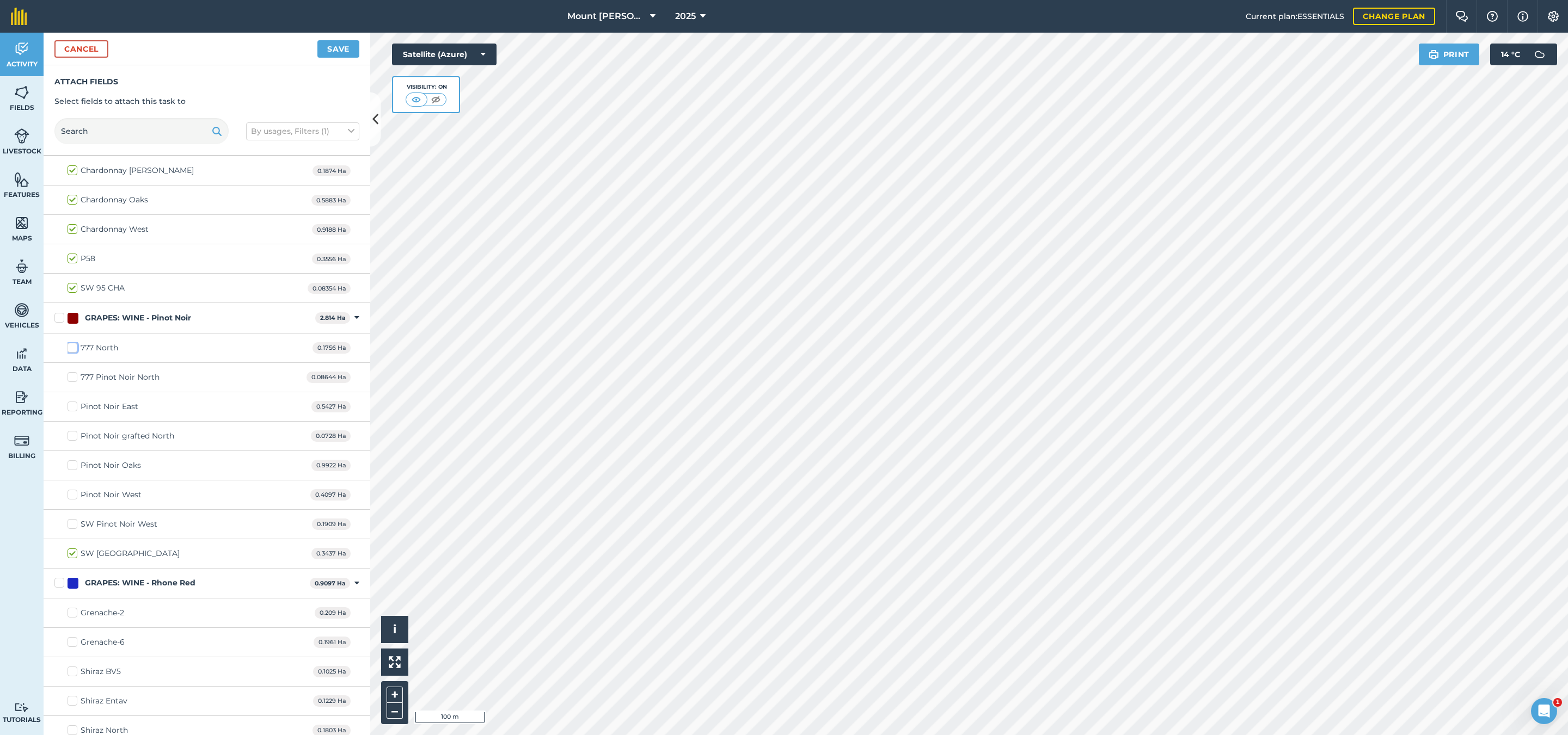
click at [72, 349] on input "777 North" at bounding box center [71, 345] width 7 height 7
checkbox input "true"
click at [76, 383] on label "777 Pinot Noir North" at bounding box center [114, 377] width 92 height 11
click at [74, 379] on input "777 Pinot Noir North" at bounding box center [71, 375] width 7 height 7
checkbox input "true"
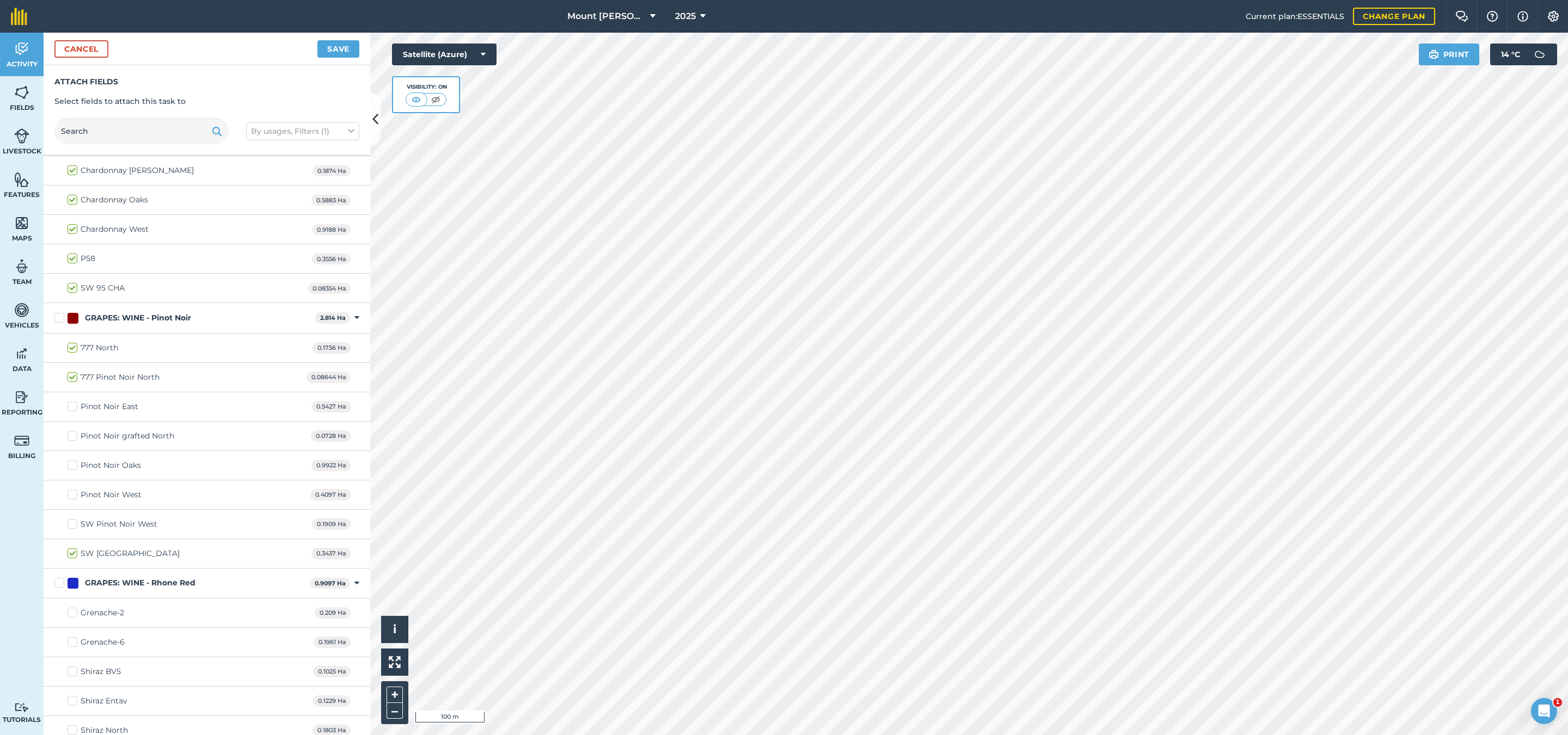
click at [69, 442] on label "Pinot Noir grafted North" at bounding box center [121, 436] width 107 height 11
click at [69, 438] on input "Pinot Noir grafted North" at bounding box center [71, 433] width 7 height 7
checkbox input "true"
click at [71, 560] on label "SW [GEOGRAPHIC_DATA]" at bounding box center [123, 554] width 112 height 11
click at [71, 555] on input "SW [GEOGRAPHIC_DATA]" at bounding box center [71, 551] width 7 height 7
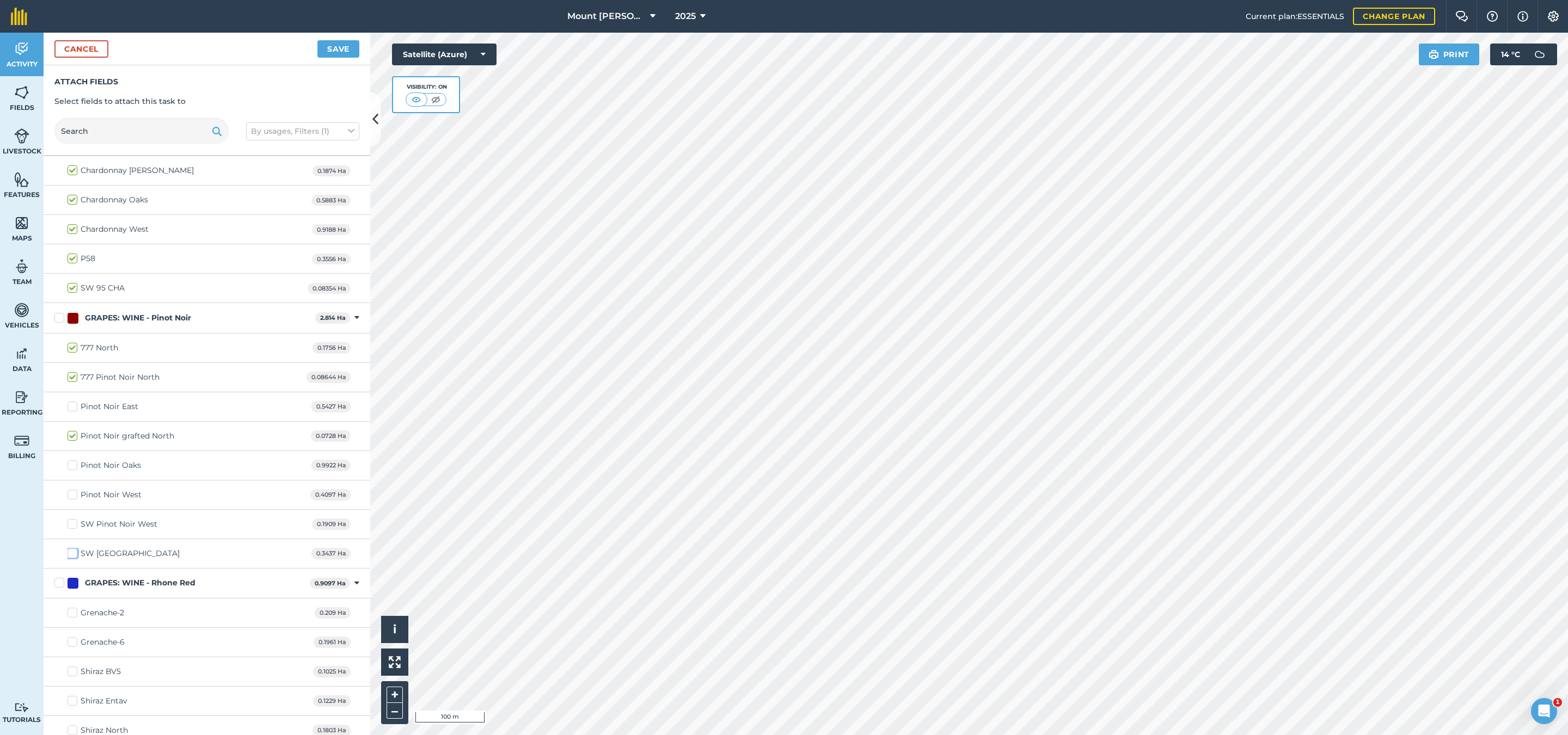
checkbox input "false"
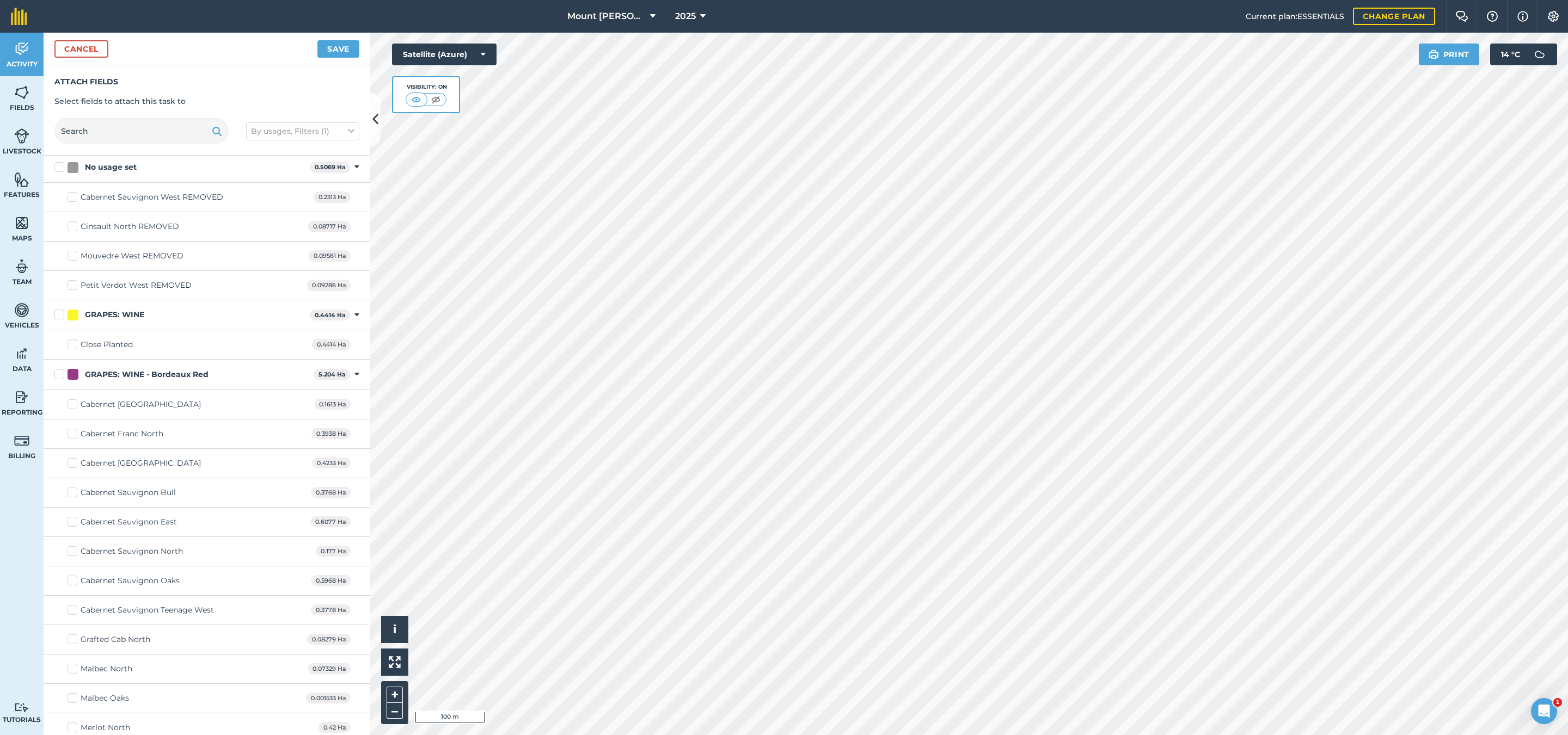
scroll to position [0, 0]
click at [332, 52] on button "Save" at bounding box center [339, 49] width 42 height 17
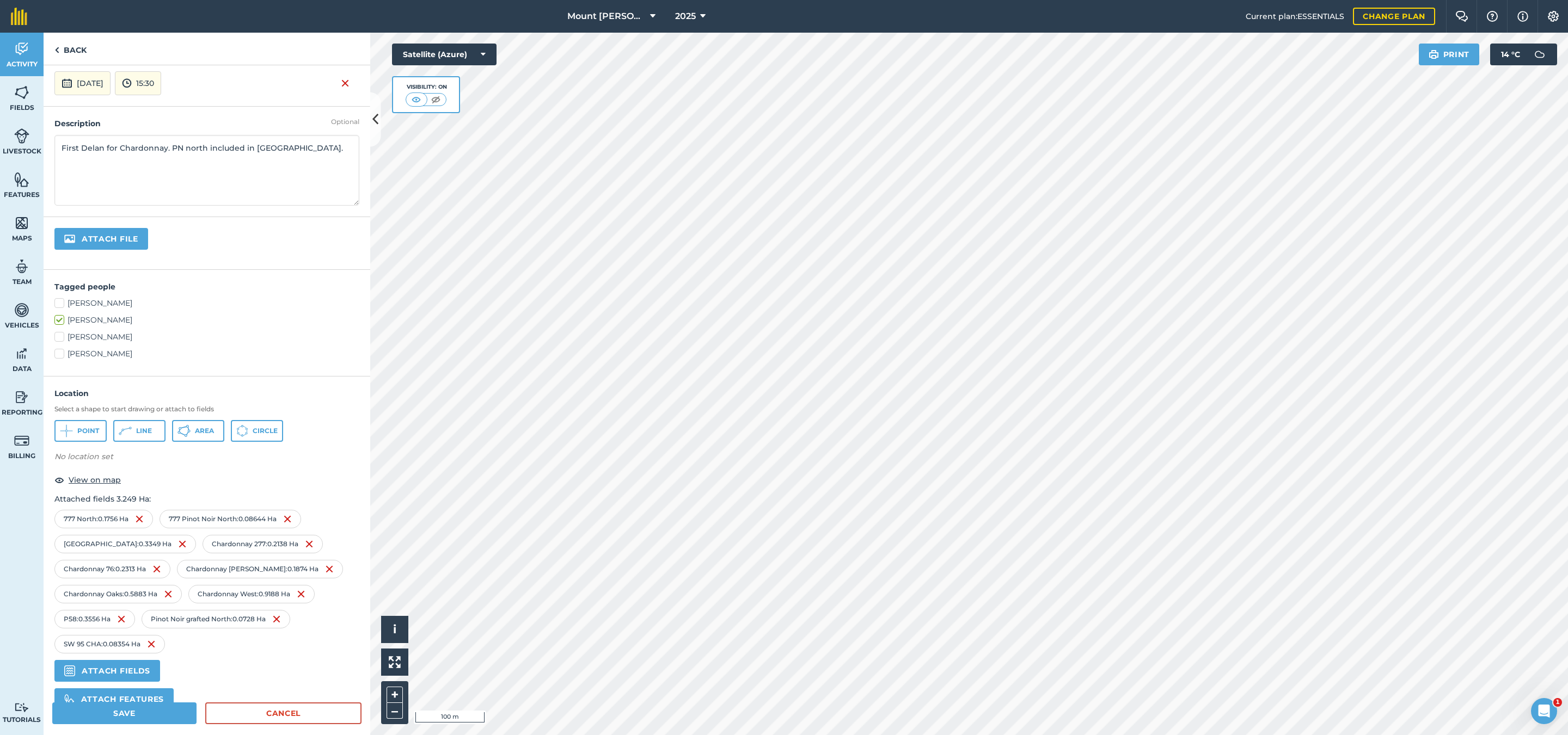
scroll to position [178, 0]
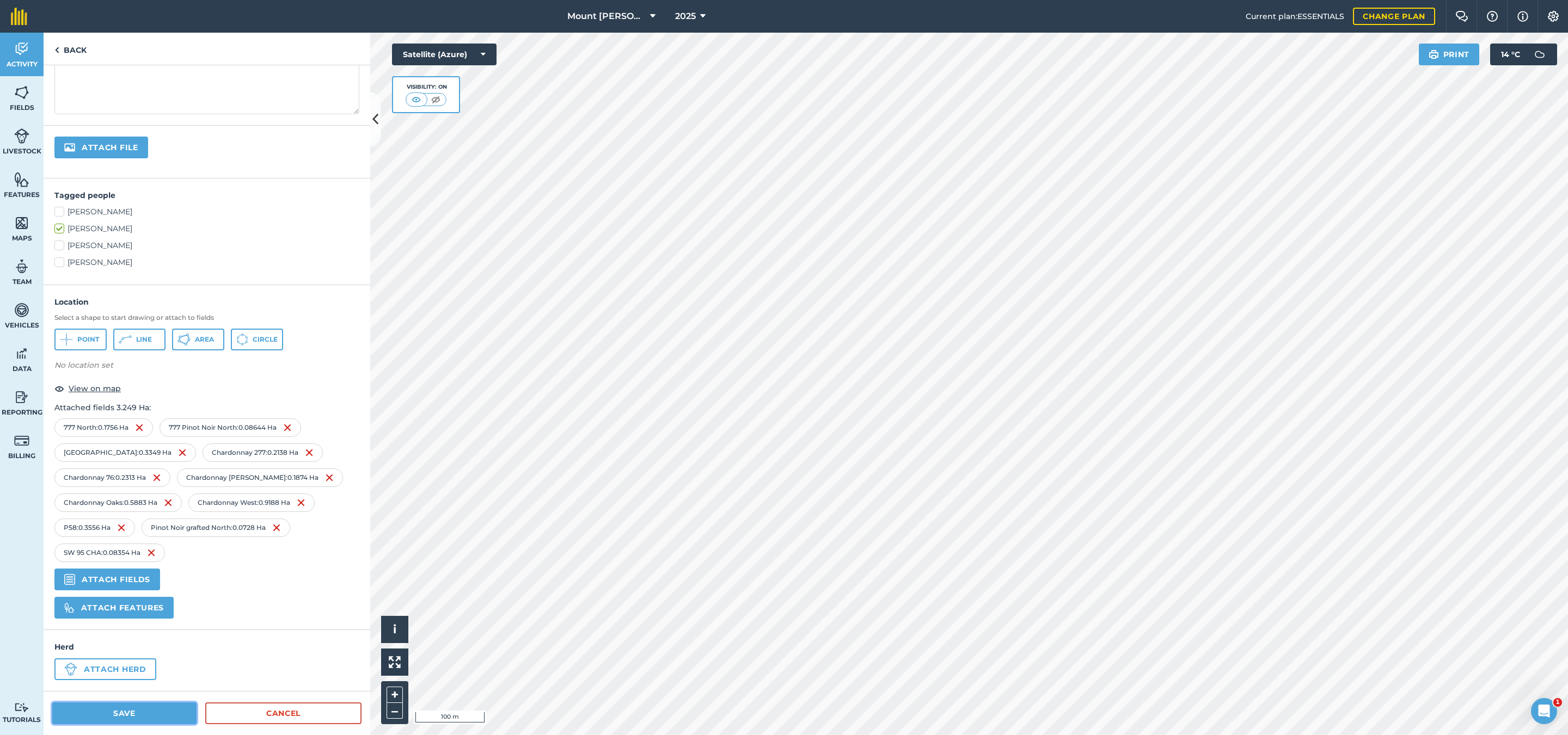
click at [138, 712] on button "Save" at bounding box center [124, 713] width 144 height 22
